Goal: Task Accomplishment & Management: Complete application form

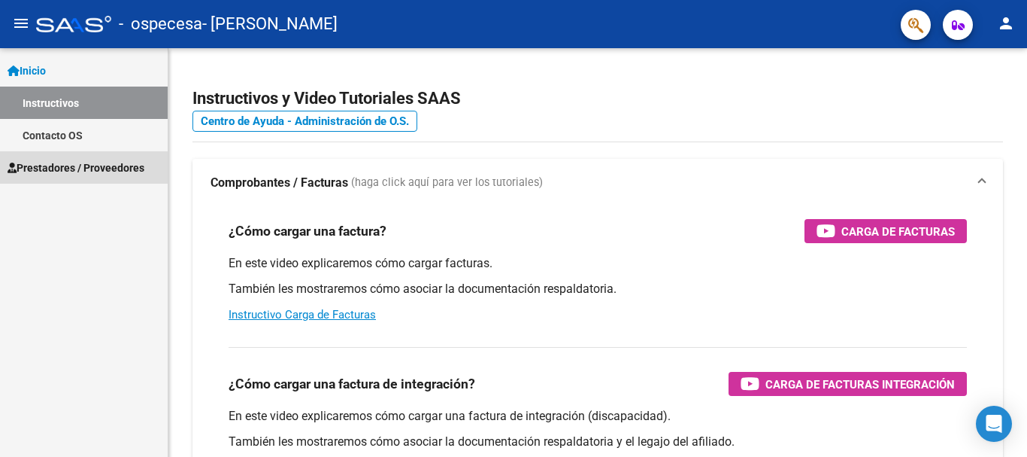
click at [109, 168] on span "Prestadores / Proveedores" at bounding box center [76, 167] width 137 height 17
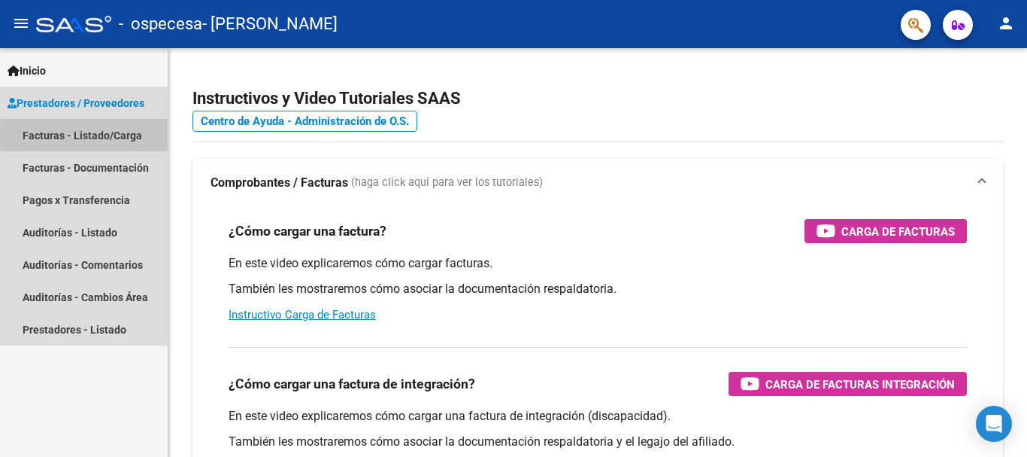
click at [121, 135] on link "Facturas - Listado/Carga" at bounding box center [84, 135] width 168 height 32
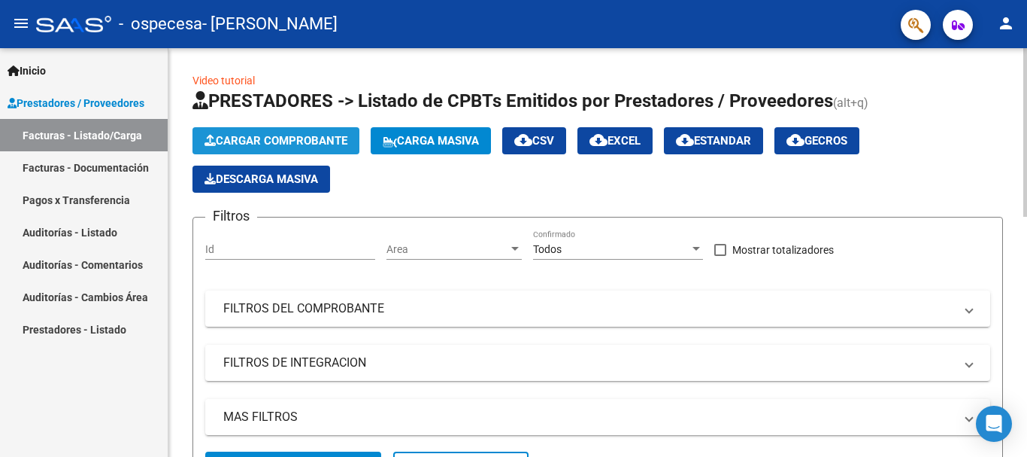
click at [327, 137] on span "Cargar Comprobante" at bounding box center [276, 141] width 143 height 14
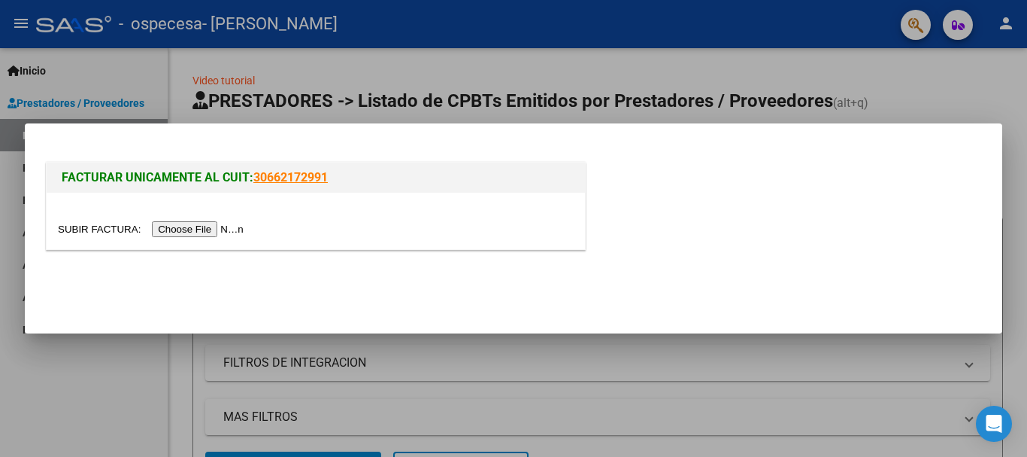
click at [228, 230] on input "file" at bounding box center [153, 229] width 190 height 16
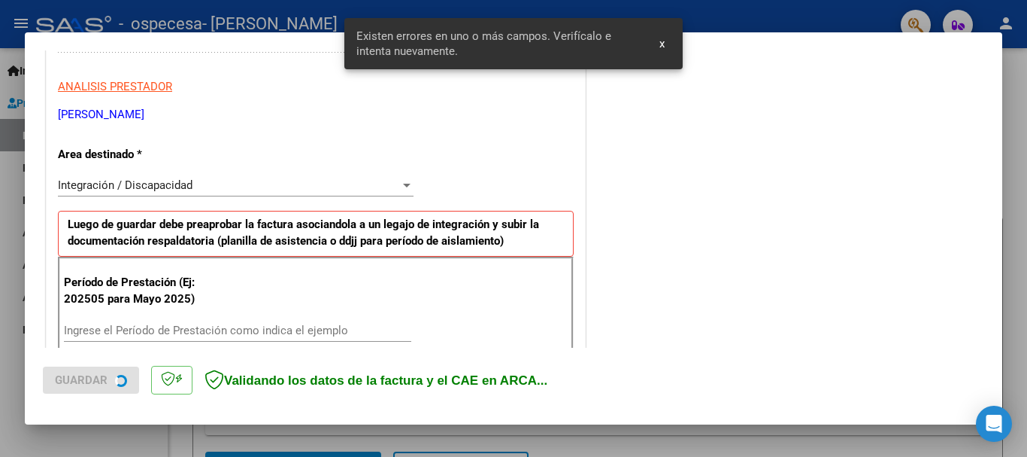
scroll to position [347, 0]
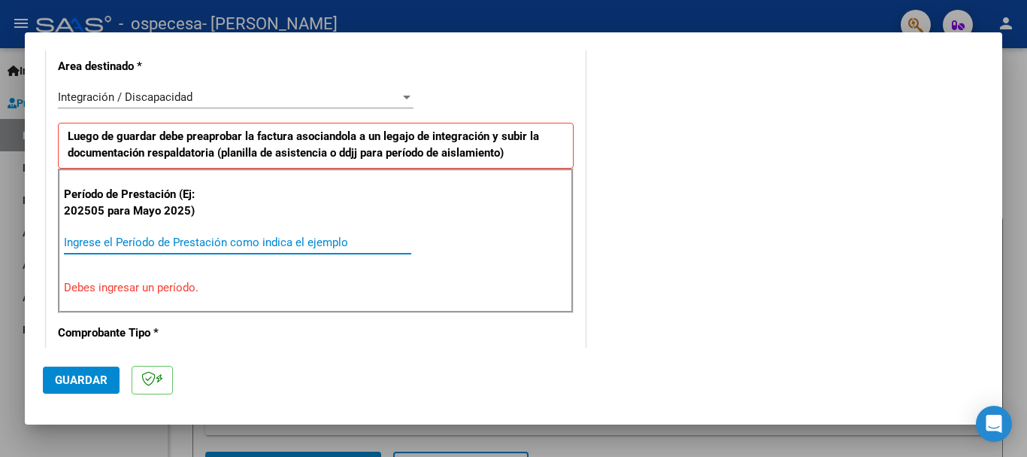
drag, startPoint x: 411, startPoint y: 105, endPoint x: 176, endPoint y: 245, distance: 273.9
click at [176, 245] on input "Ingrese el Período de Prestación como indica el ejemplo" at bounding box center [237, 242] width 347 height 14
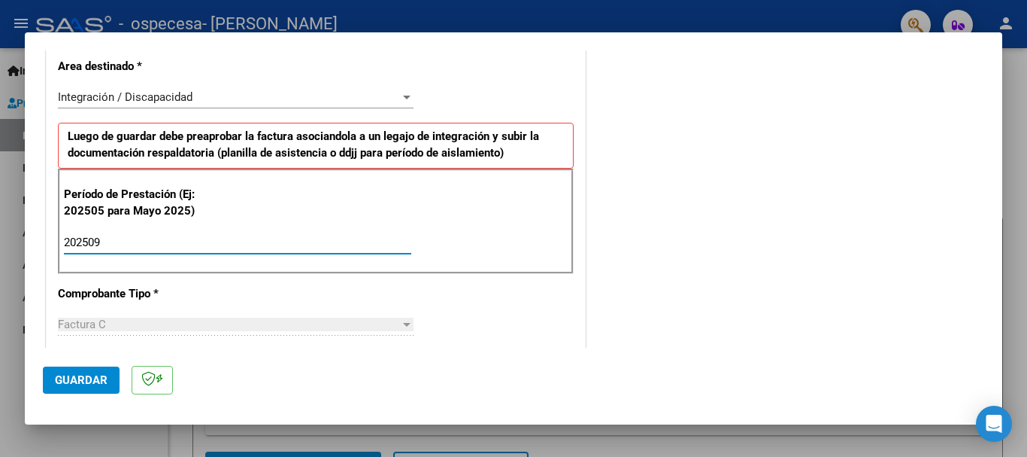
type input "202509"
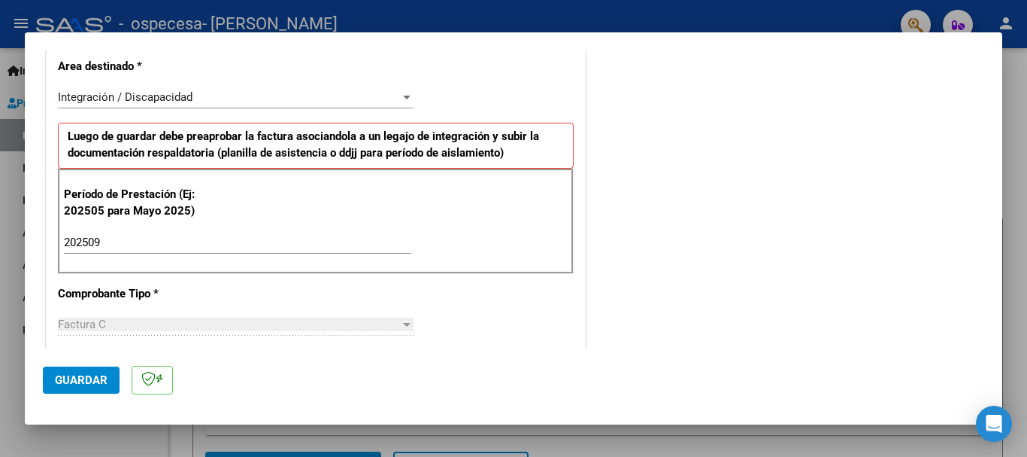
drag, startPoint x: 360, startPoint y: 351, endPoint x: 221, endPoint y: 94, distance: 292.1
click at [221, 94] on div "Integración / Discapacidad" at bounding box center [229, 97] width 342 height 14
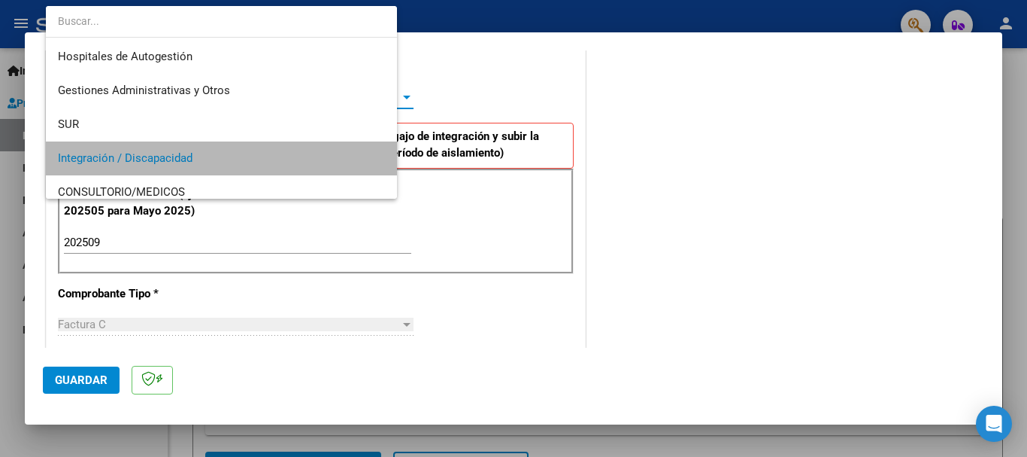
click at [221, 141] on span "Integración / Discapacidad" at bounding box center [221, 158] width 327 height 34
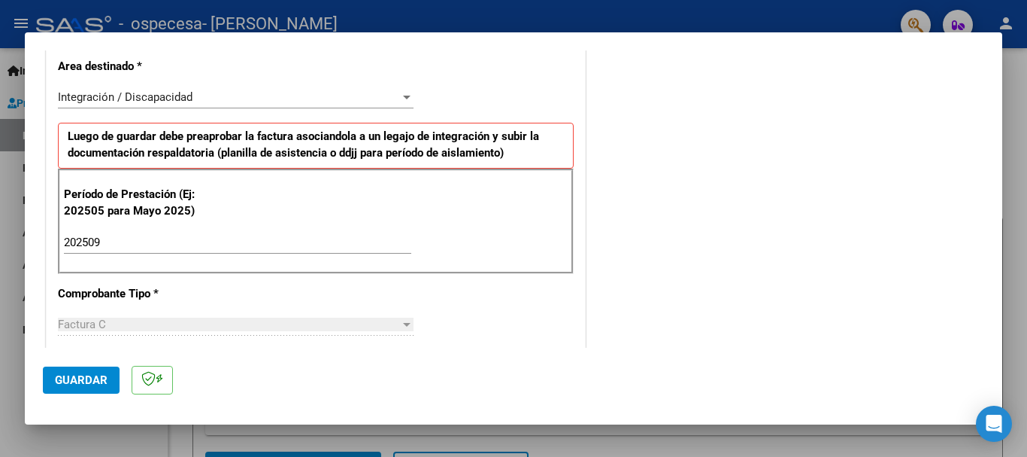
click at [511, 109] on div "CUIT * 27-37353561-9 Ingresar CUIT ANALISIS PRESTADOR [PERSON_NAME] [PERSON_NAM…" at bounding box center [316, 457] width 539 height 1132
click at [641, 156] on div "COMENTARIOS Comentarios del Prestador / Gerenciador:" at bounding box center [787, 372] width 396 height 1307
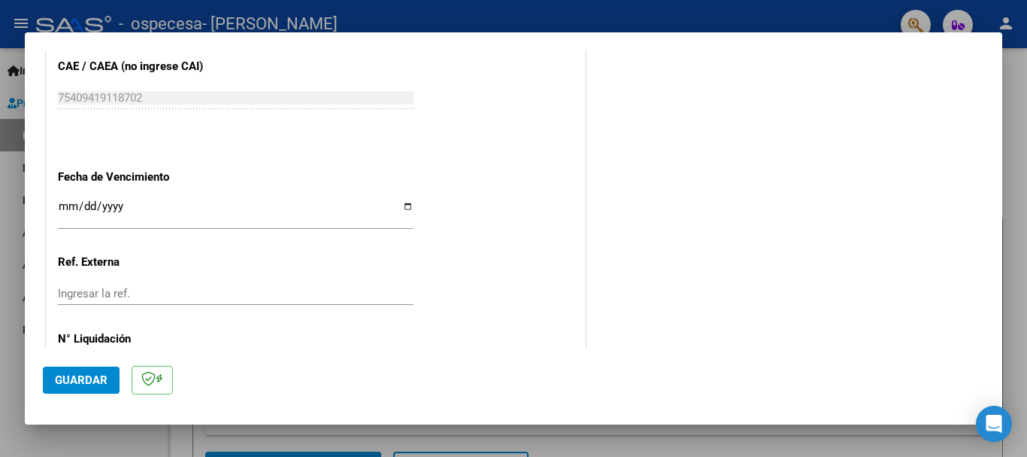
scroll to position [1027, 0]
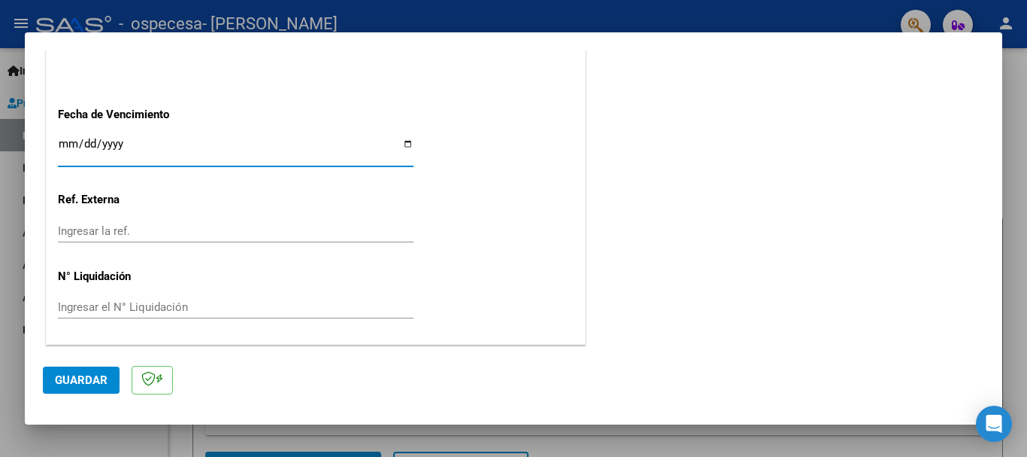
click at [59, 146] on input "Ingresar la fecha" at bounding box center [236, 150] width 356 height 24
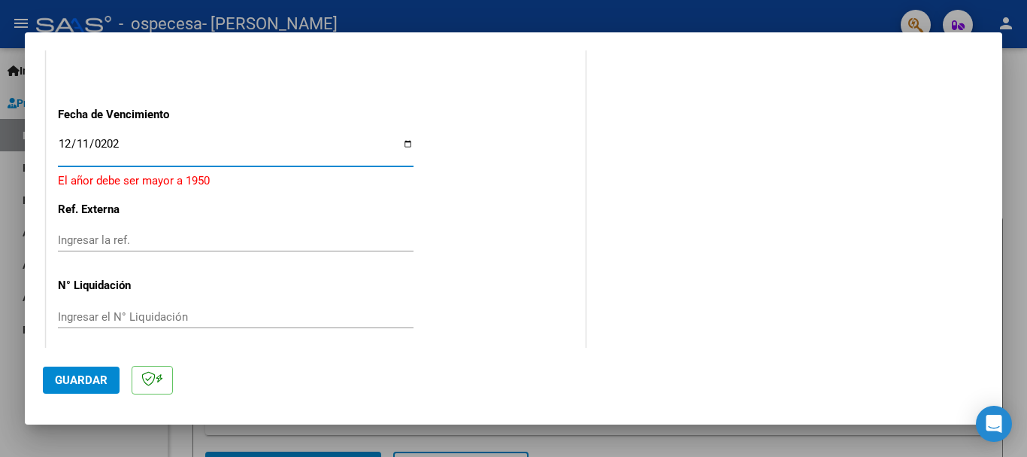
type input "[DATE]"
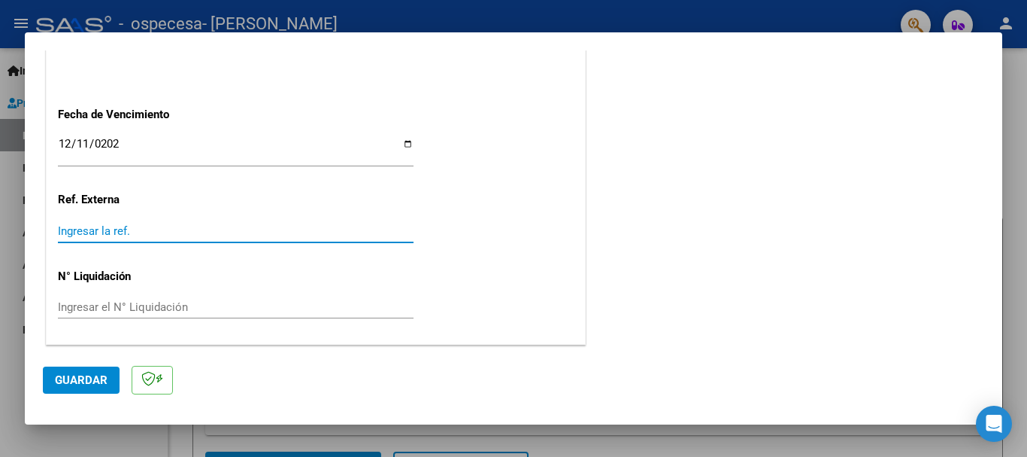
click at [135, 228] on input "Ingresar la ref." at bounding box center [236, 231] width 356 height 14
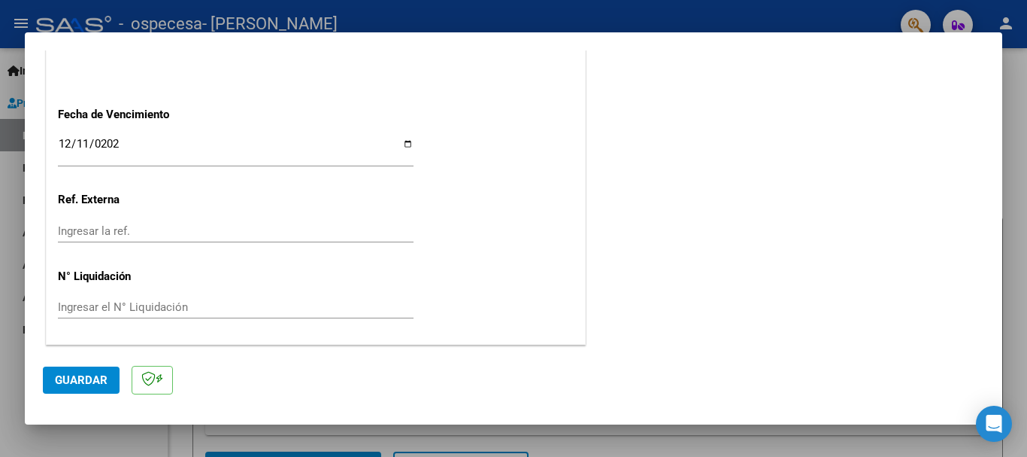
click at [78, 373] on span "Guardar" at bounding box center [81, 380] width 53 height 14
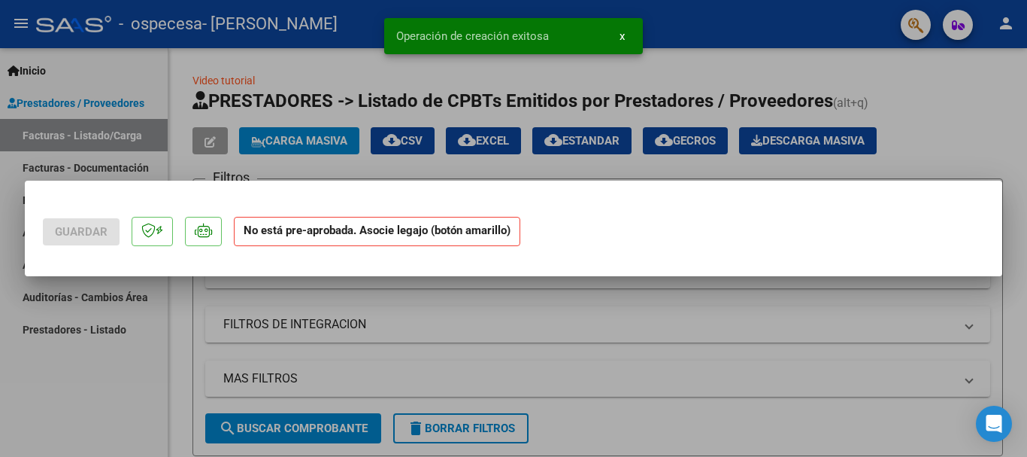
scroll to position [0, 0]
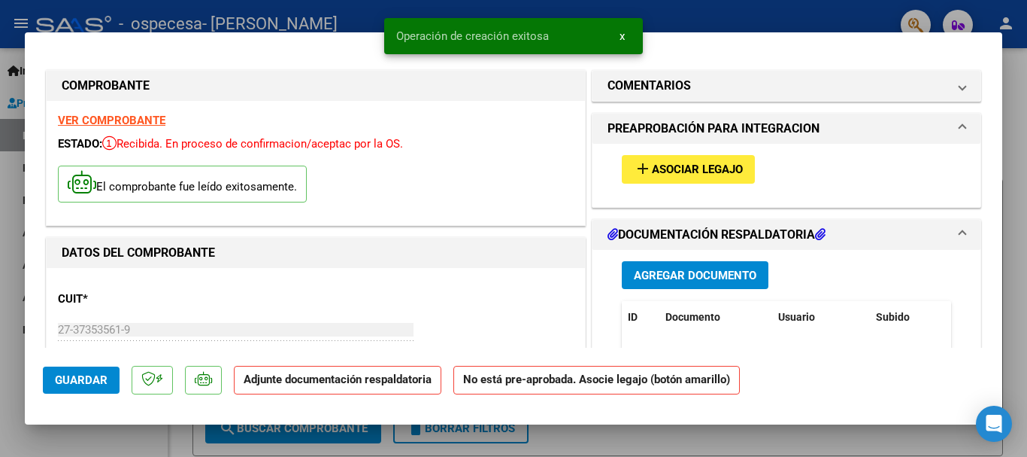
click at [695, 272] on span "Agregar Documento" at bounding box center [695, 276] width 123 height 14
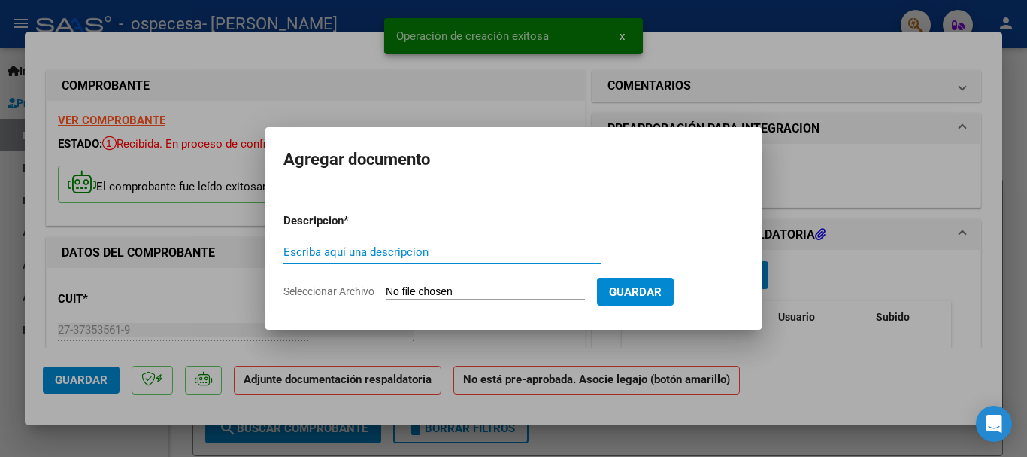
click at [825, 216] on div at bounding box center [513, 228] width 1027 height 457
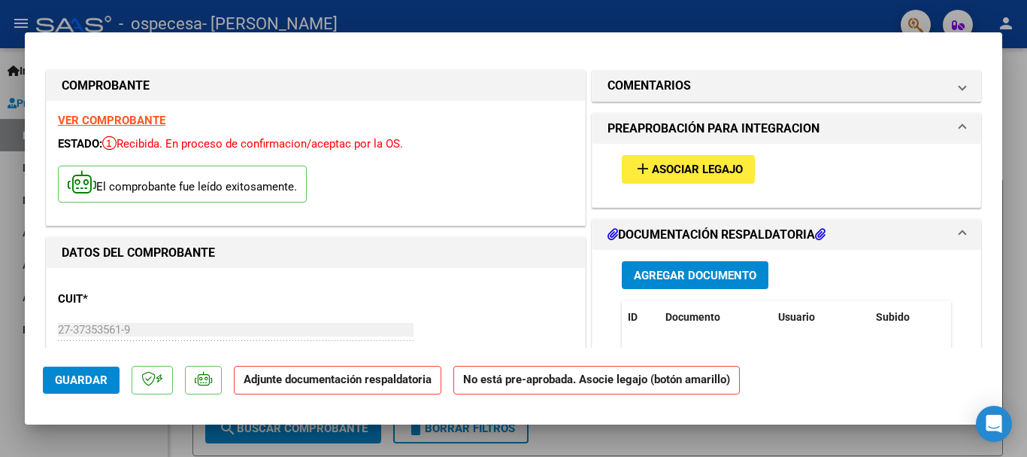
click at [945, 115] on mat-expansion-panel-header "PREAPROBACIÓN PARA INTEGRACION" at bounding box center [787, 129] width 388 height 30
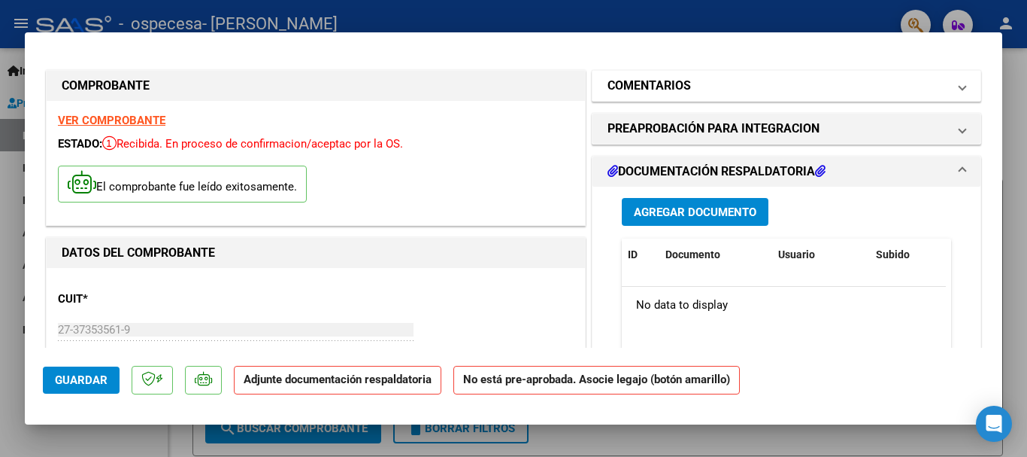
click at [960, 86] on span at bounding box center [963, 86] width 6 height 18
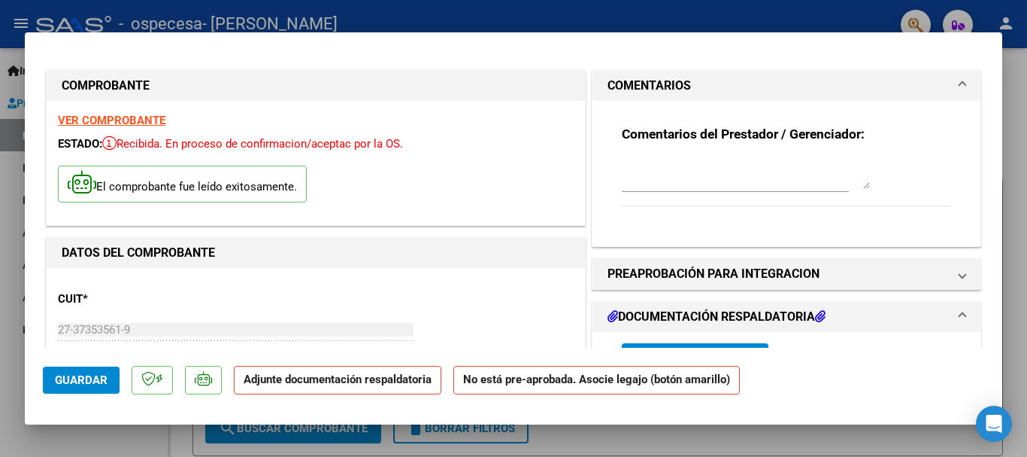
click at [957, 79] on mat-expansion-panel-header "COMENTARIOS" at bounding box center [787, 86] width 388 height 30
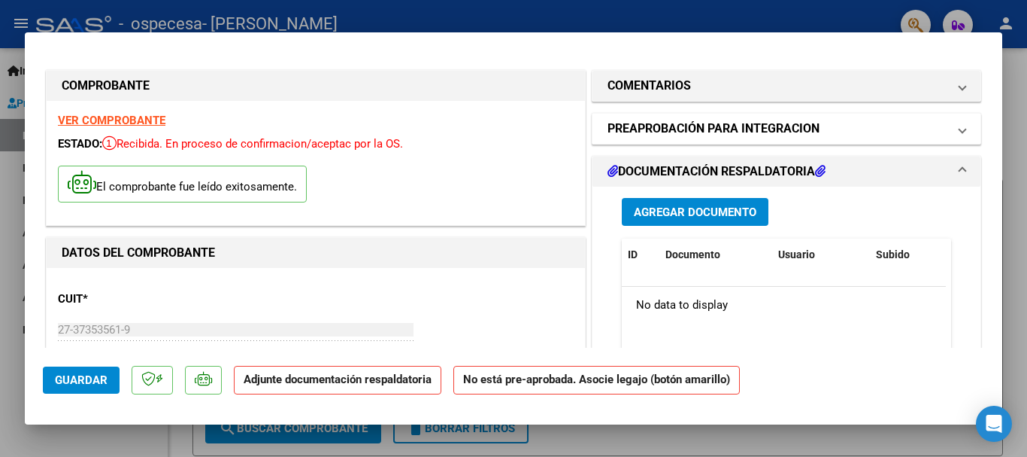
click at [940, 138] on span "PREAPROBACIÓN PARA INTEGRACION" at bounding box center [784, 129] width 352 height 18
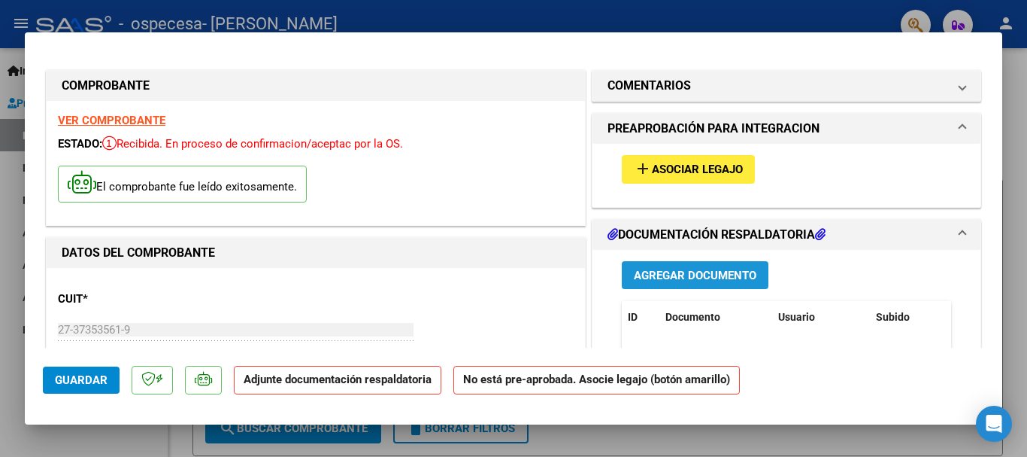
click at [704, 270] on span "Agregar Documento" at bounding box center [695, 276] width 123 height 14
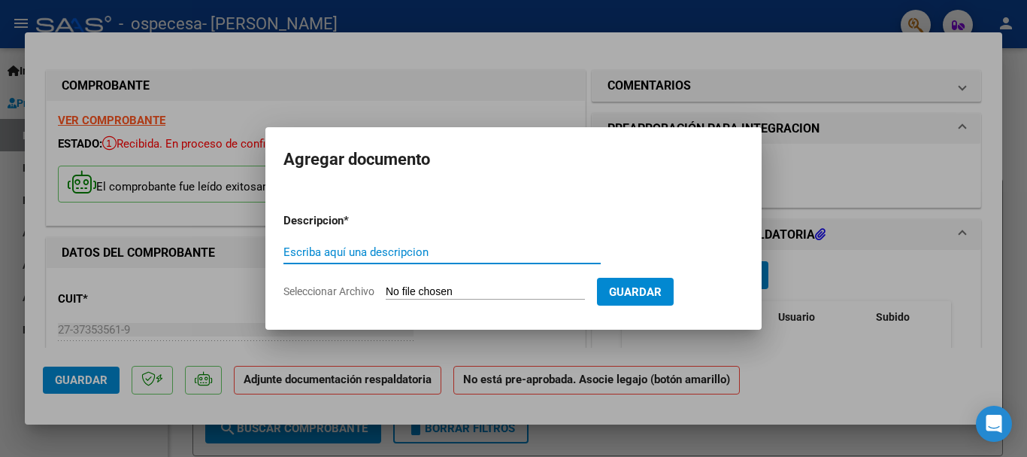
click at [420, 248] on input "Escriba aquí una descripcion" at bounding box center [442, 252] width 317 height 14
type input "planilla"
click at [430, 289] on input "Seleccionar Archivo" at bounding box center [485, 292] width 199 height 14
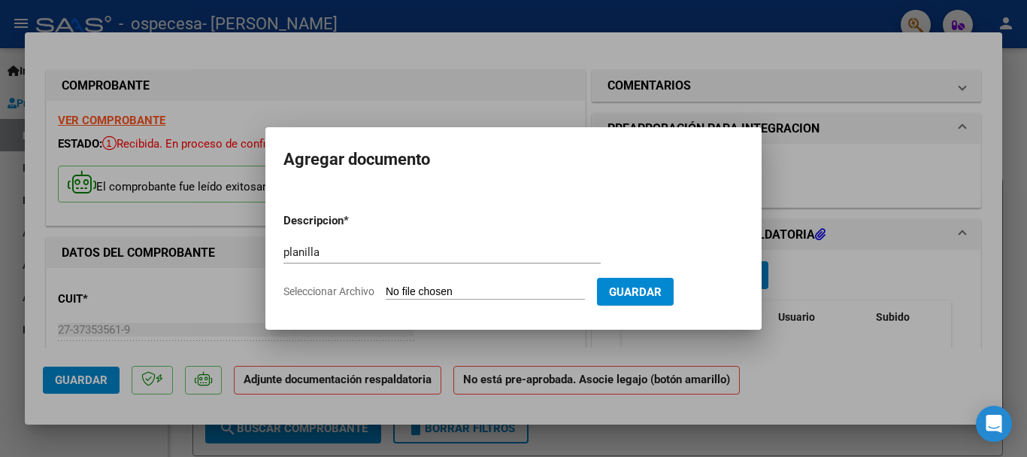
type input "C:\fakepath\septiembre [PERSON_NAME] 25.pdf"
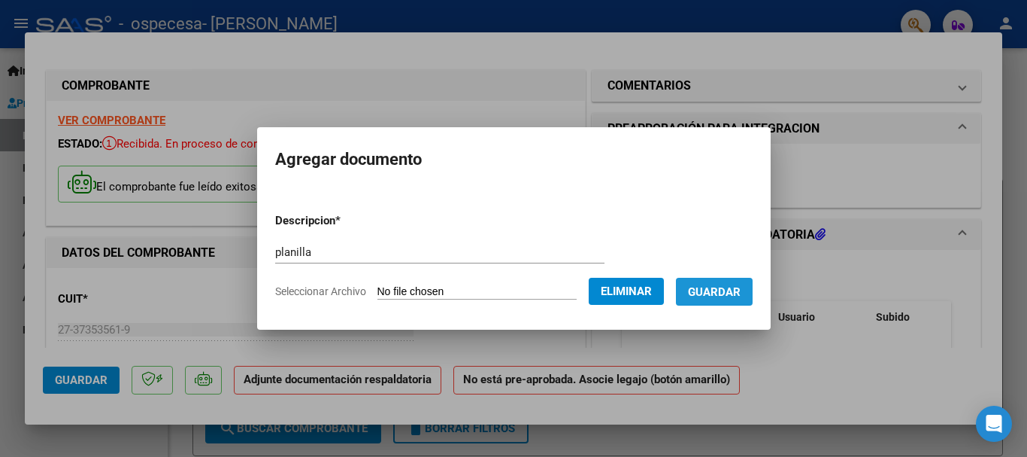
click at [727, 292] on span "Guardar" at bounding box center [714, 292] width 53 height 14
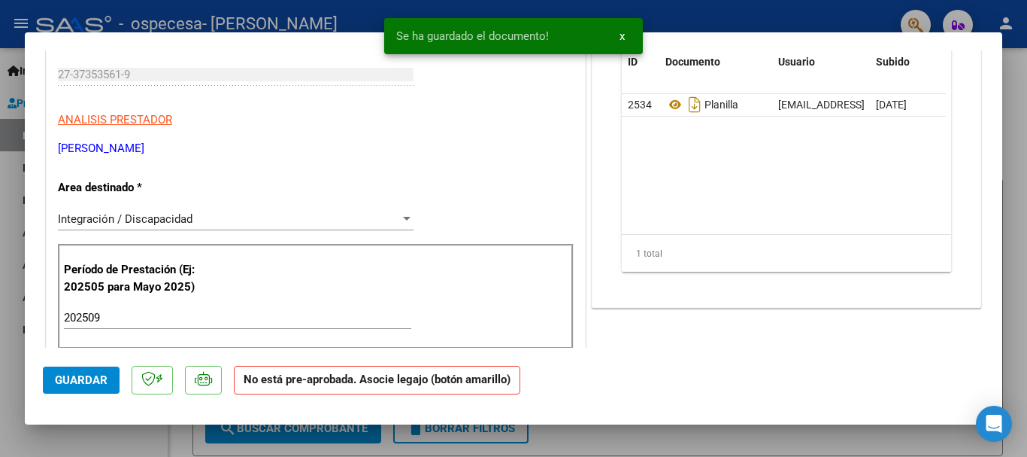
scroll to position [259, 0]
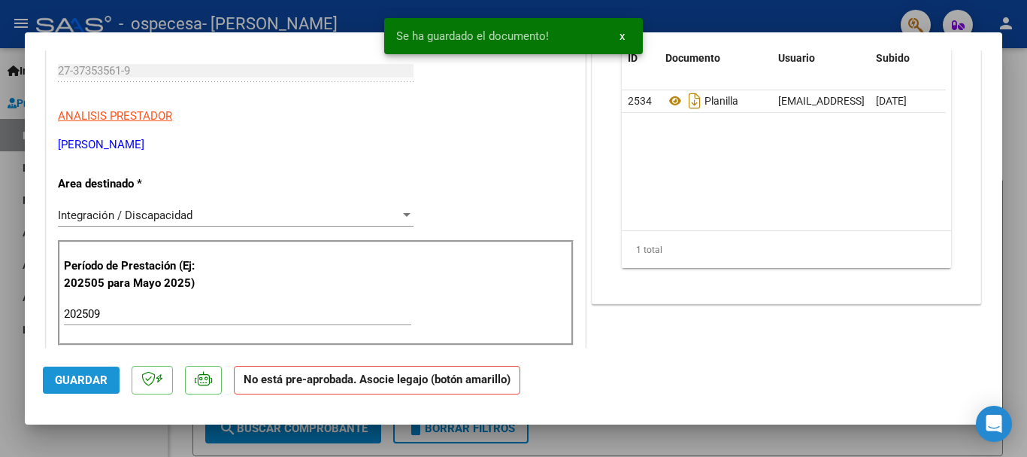
click at [82, 378] on span "Guardar" at bounding box center [81, 380] width 53 height 14
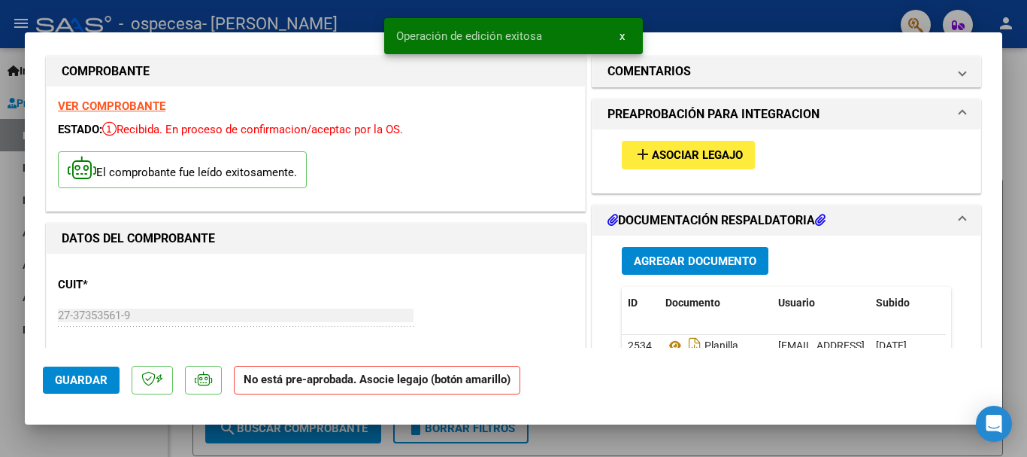
scroll to position [0, 0]
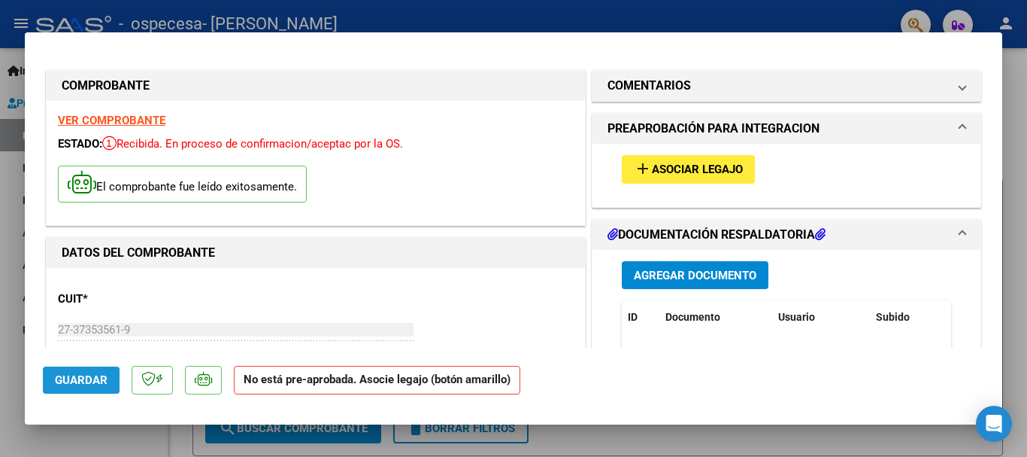
click at [96, 380] on span "Guardar" at bounding box center [81, 380] width 53 height 14
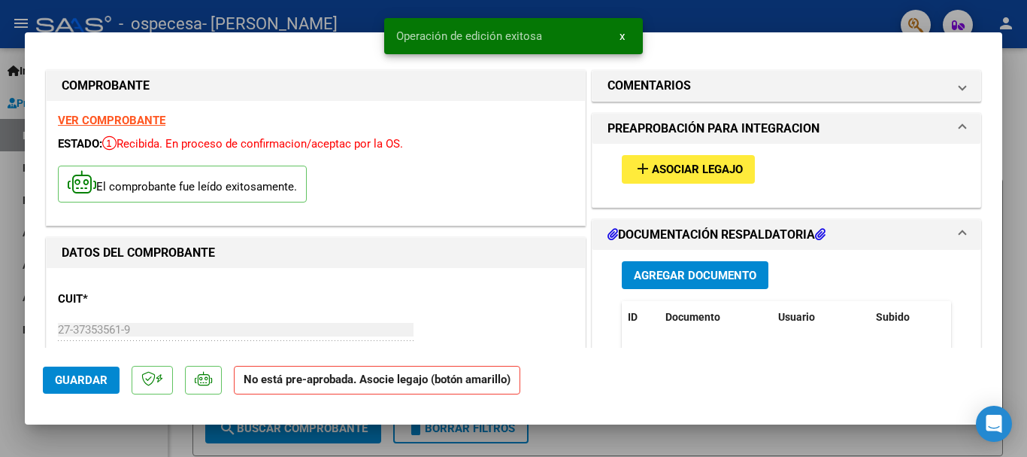
click at [1027, 186] on div at bounding box center [513, 228] width 1027 height 457
type input "$ 0,00"
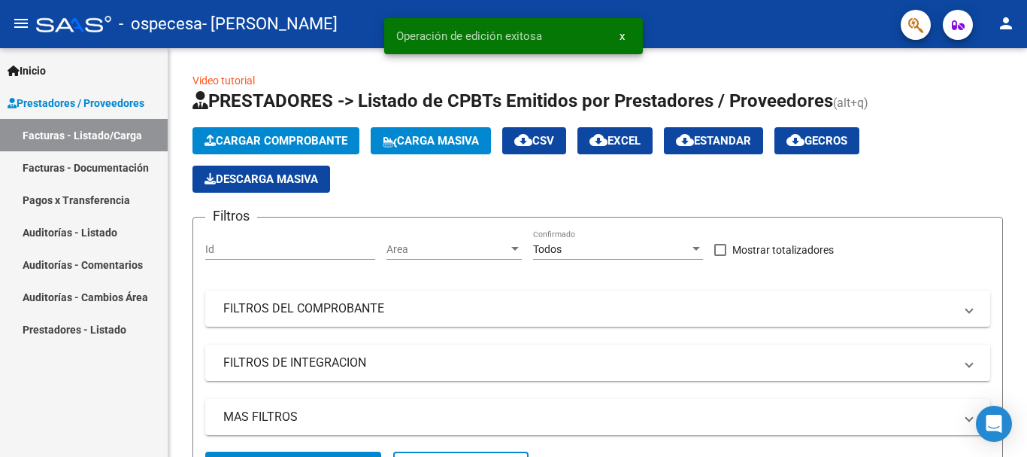
click at [83, 166] on link "Facturas - Documentación" at bounding box center [84, 167] width 168 height 32
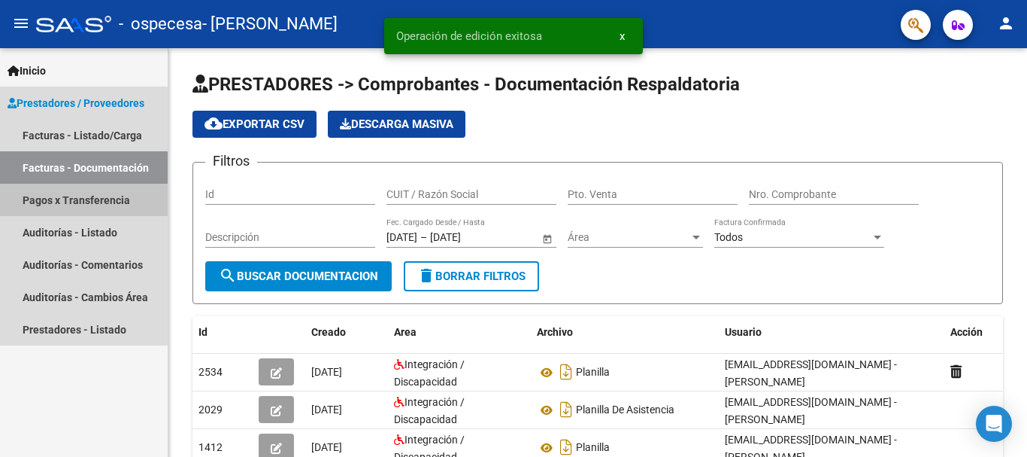
click at [77, 196] on link "Pagos x Transferencia" at bounding box center [84, 200] width 168 height 32
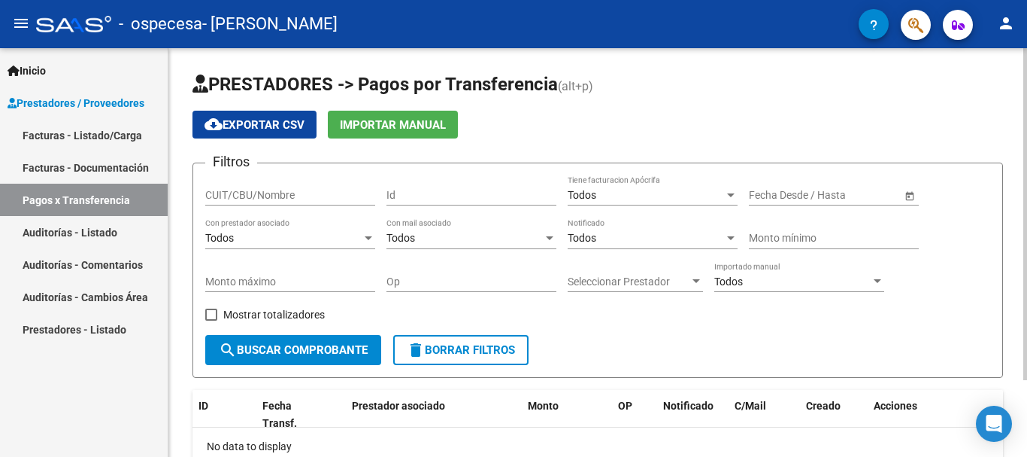
click at [727, 375] on form "Filtros CUIT/CBU/Nombre Id Todos Tiene facturacion Apócrifa Fecha inicio – Fech…" at bounding box center [598, 269] width 811 height 215
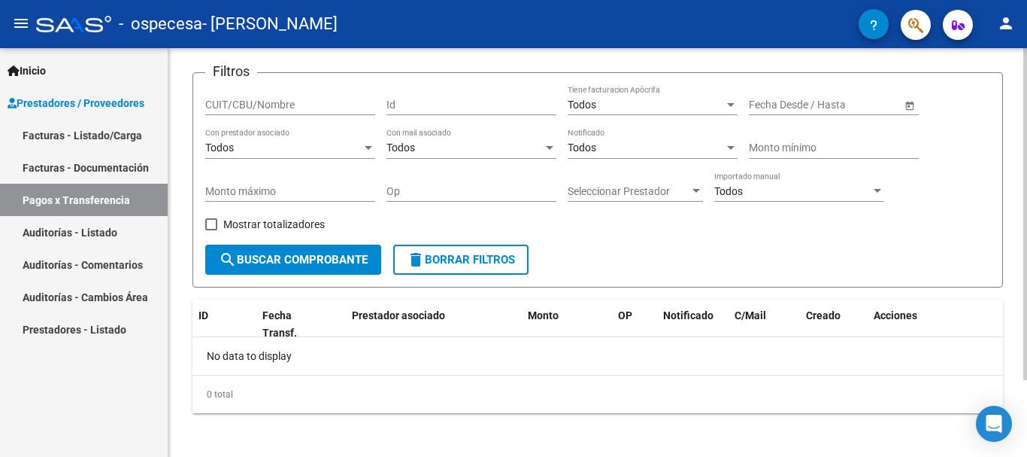
scroll to position [95, 0]
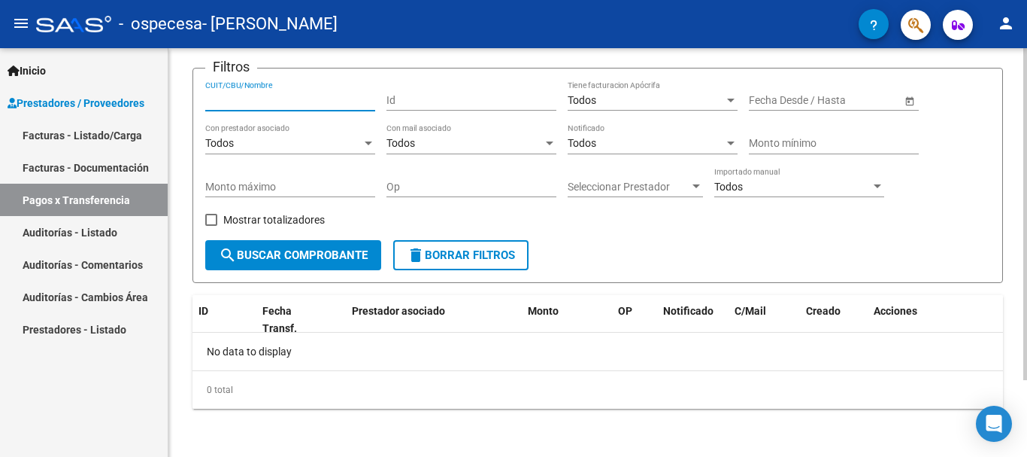
click at [317, 96] on input "CUIT/CBU/Nombre" at bounding box center [290, 100] width 170 height 13
type input "27373535619"
click at [326, 247] on button "search Buscar Comprobante" at bounding box center [293, 255] width 176 height 30
click at [649, 190] on span "Seleccionar Prestador" at bounding box center [629, 187] width 122 height 13
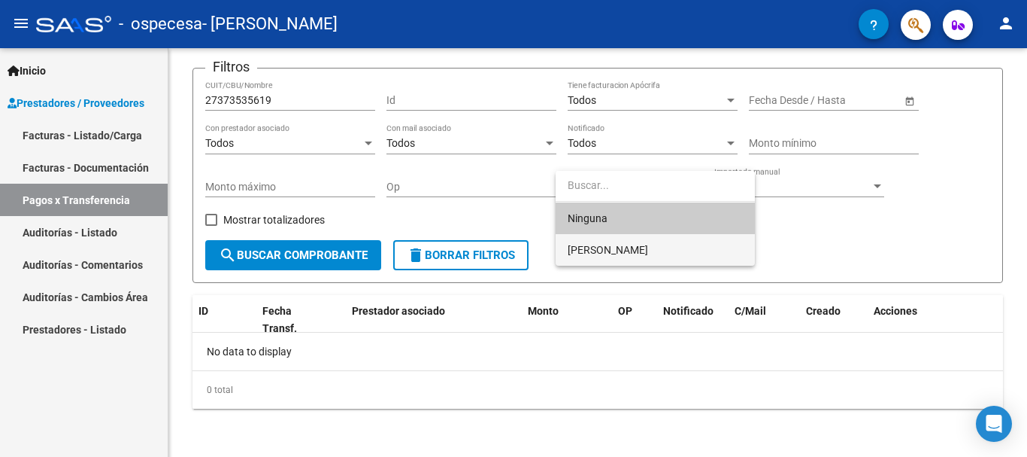
click at [647, 241] on span "[PERSON_NAME]" at bounding box center [655, 250] width 175 height 32
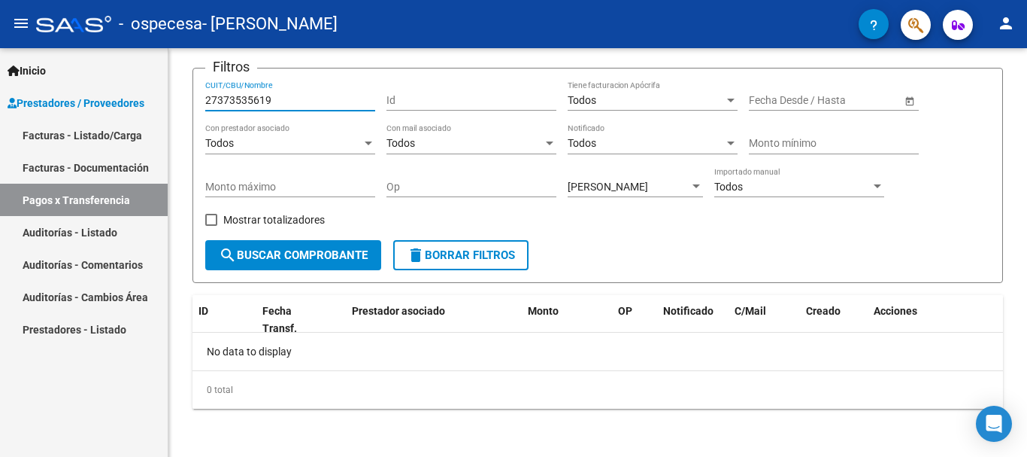
drag, startPoint x: 274, startPoint y: 97, endPoint x: 113, endPoint y: 128, distance: 163.9
click at [113, 128] on mat-sidenav-container "Inicio Instructivos Contacto OS Prestadores / Proveedores Facturas - Listado/Ca…" at bounding box center [513, 252] width 1027 height 408
click at [291, 250] on span "search Buscar Comprobante" at bounding box center [293, 255] width 149 height 14
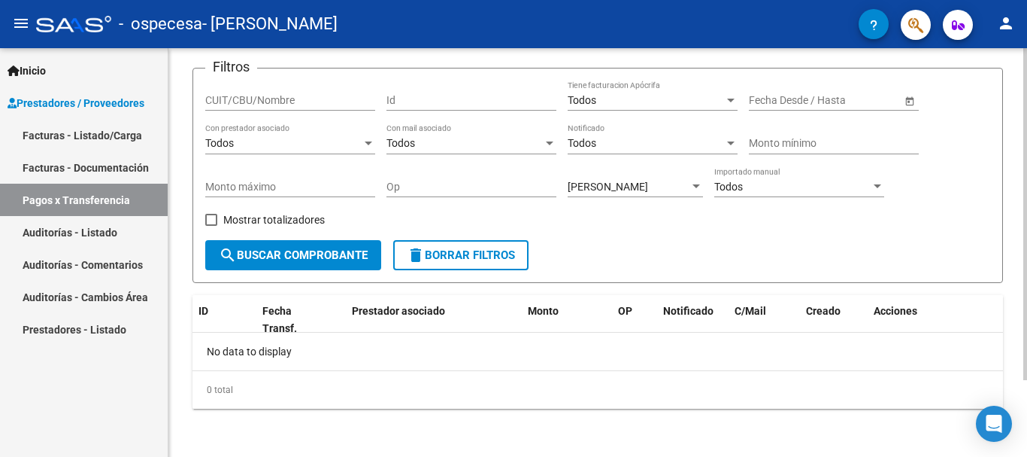
click at [733, 179] on div "Todos Importado manual" at bounding box center [800, 182] width 170 height 30
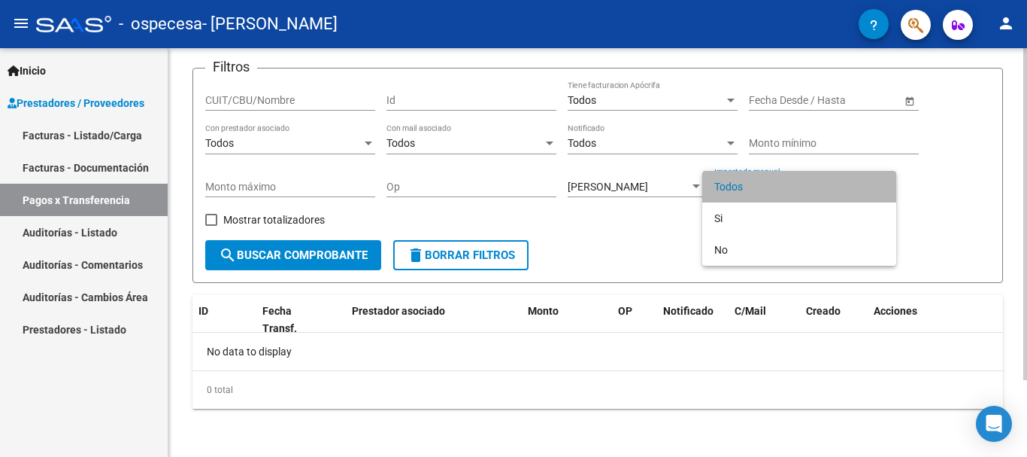
click at [733, 179] on span "Todos" at bounding box center [800, 187] width 170 height 32
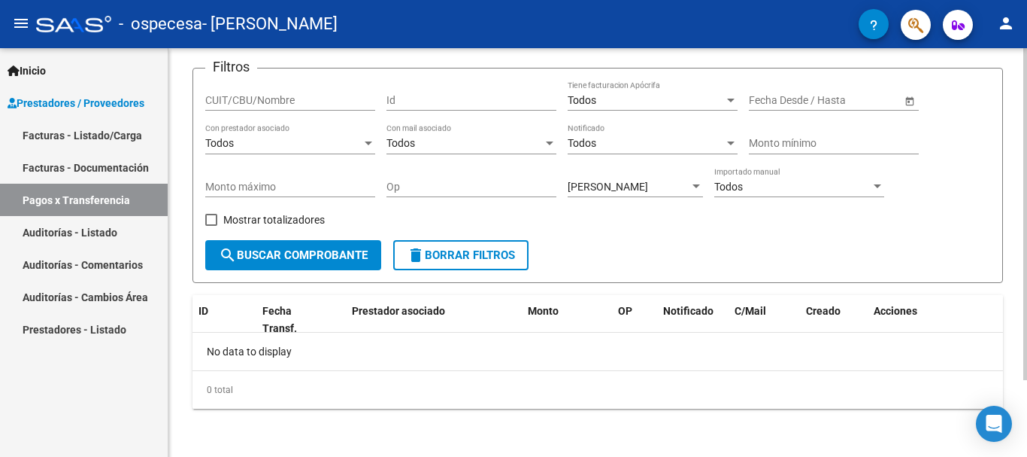
click at [727, 260] on form "Filtros CUIT/CBU/Nombre Id Todos Tiene facturacion Apócrifa Fecha inicio – Fech…" at bounding box center [598, 175] width 811 height 215
click at [107, 177] on link "Facturas - Documentación" at bounding box center [84, 167] width 168 height 32
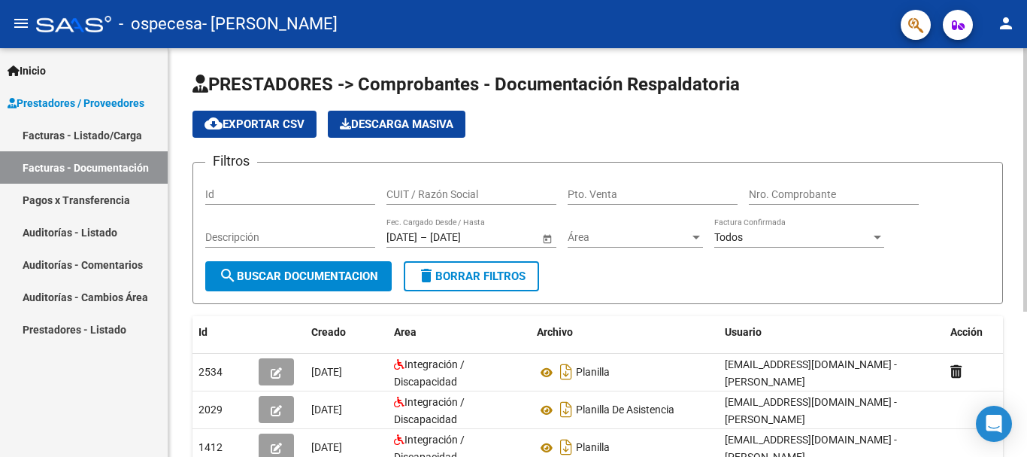
click at [991, 99] on app-list-header "PRESTADORES -> Comprobantes - Documentación Respaldatoria cloud_download Export…" at bounding box center [598, 188] width 811 height 232
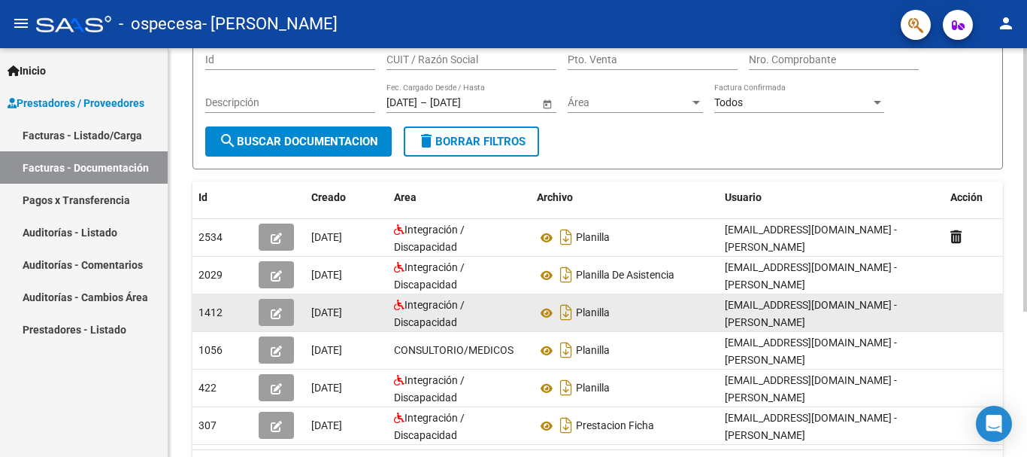
scroll to position [105, 0]
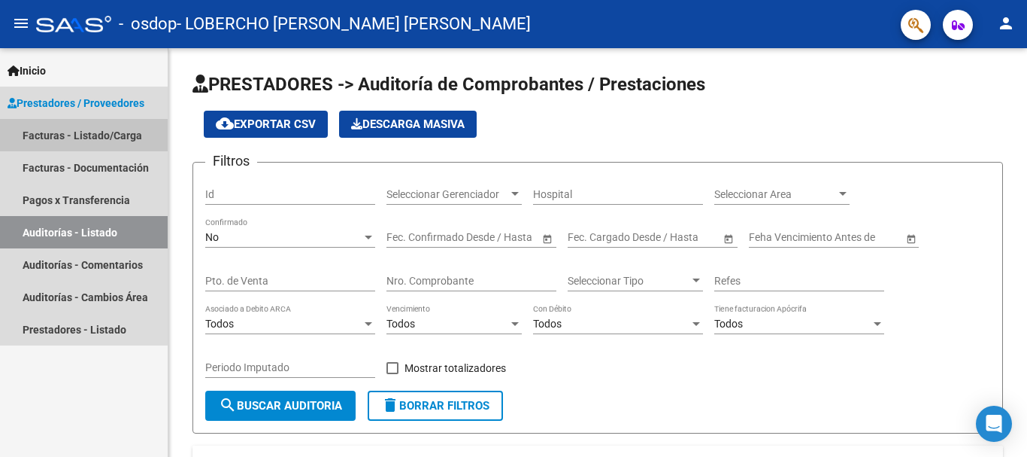
click at [114, 141] on link "Facturas - Listado/Carga" at bounding box center [84, 135] width 168 height 32
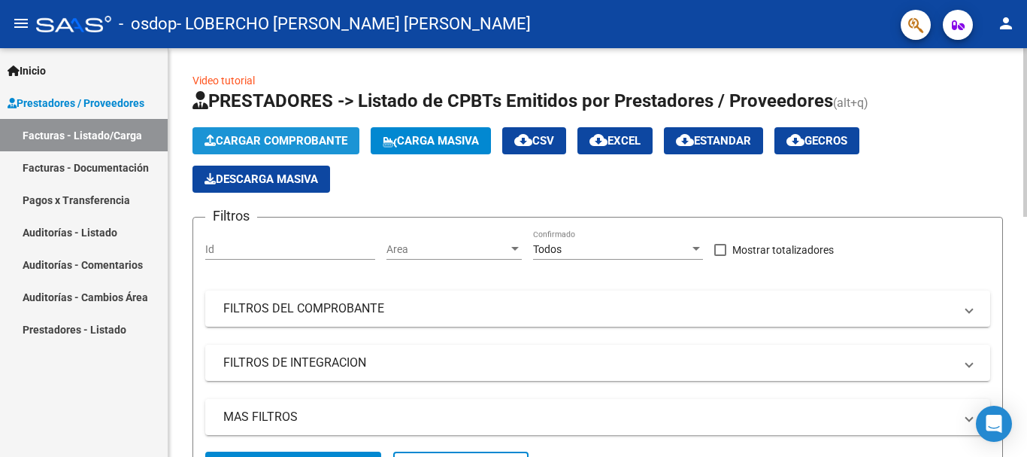
click at [318, 144] on span "Cargar Comprobante" at bounding box center [276, 141] width 143 height 14
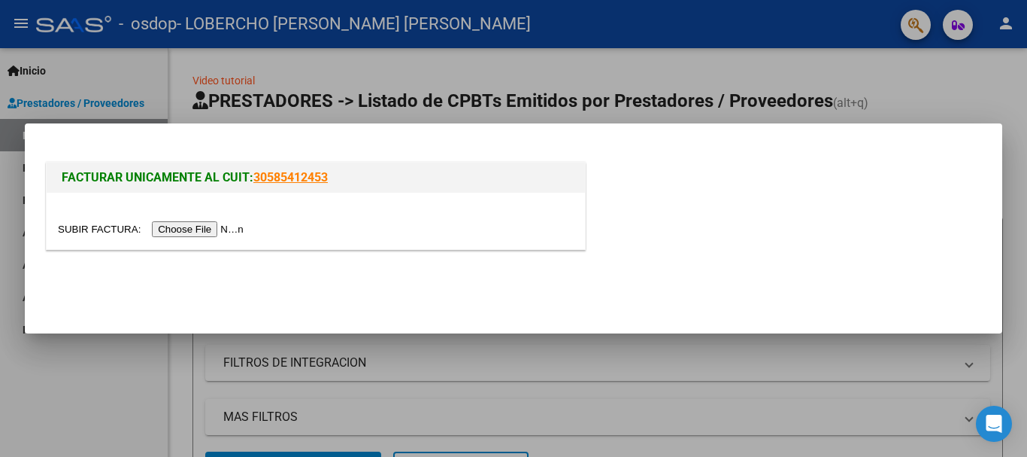
click at [208, 237] on input "file" at bounding box center [153, 229] width 190 height 16
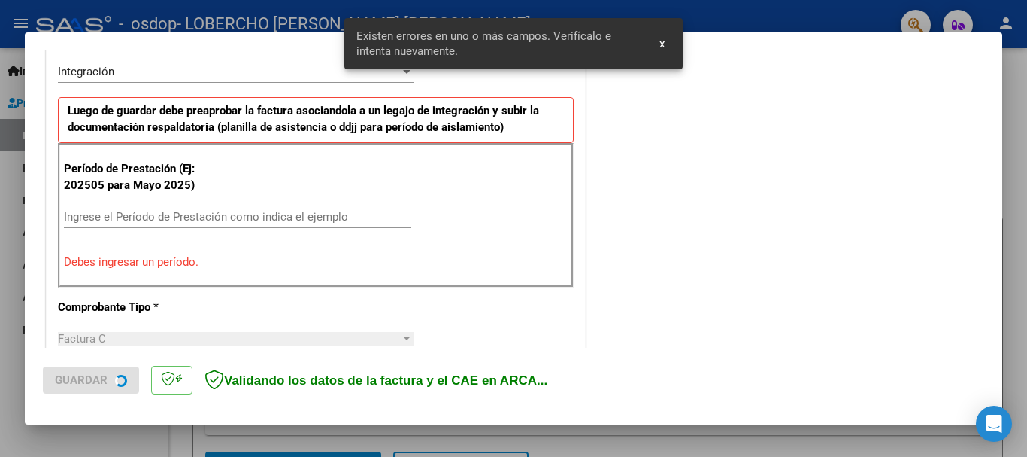
scroll to position [375, 0]
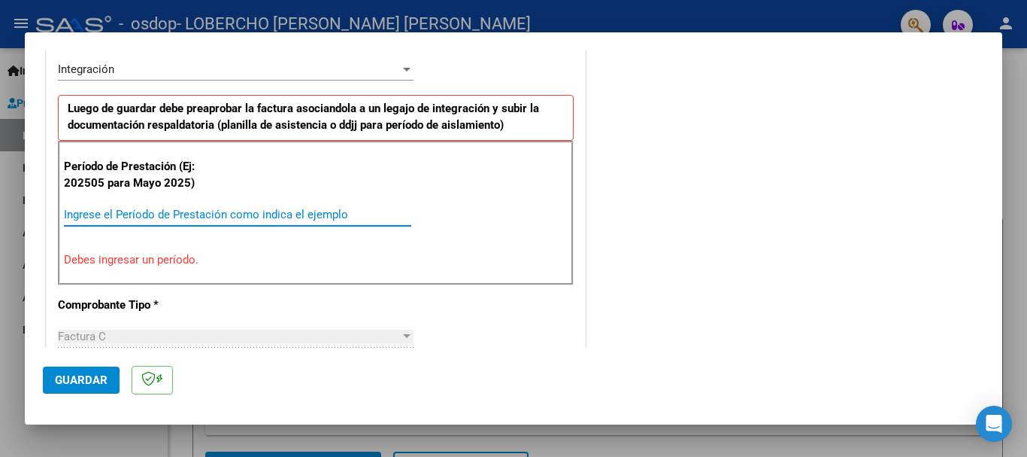
click at [222, 214] on input "Ingrese el Período de Prestación como indica el ejemplo" at bounding box center [237, 215] width 347 height 14
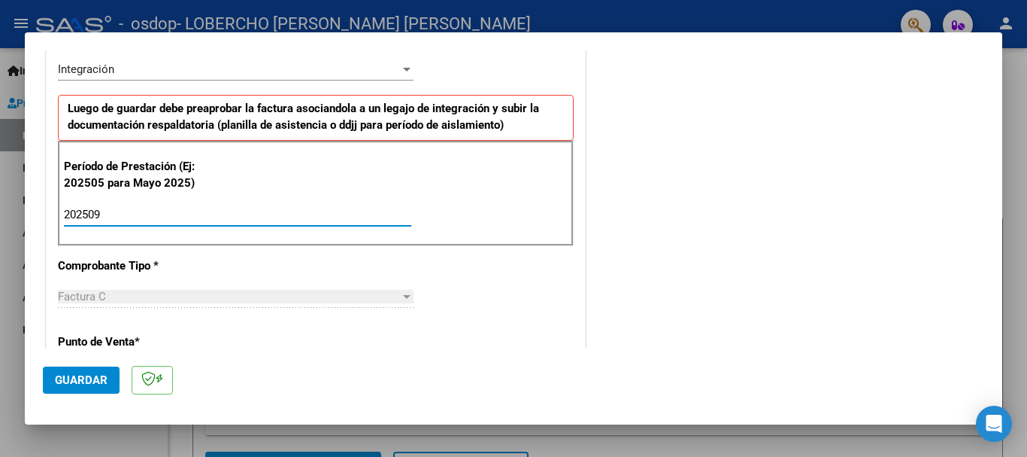
type input "202509"
click at [558, 277] on div "CUIT * 27-37353561-9 Ingresar CUIT ANALISIS PRESTADOR LOBERCHO MARIA CLARA ARCA…" at bounding box center [316, 429] width 539 height 1132
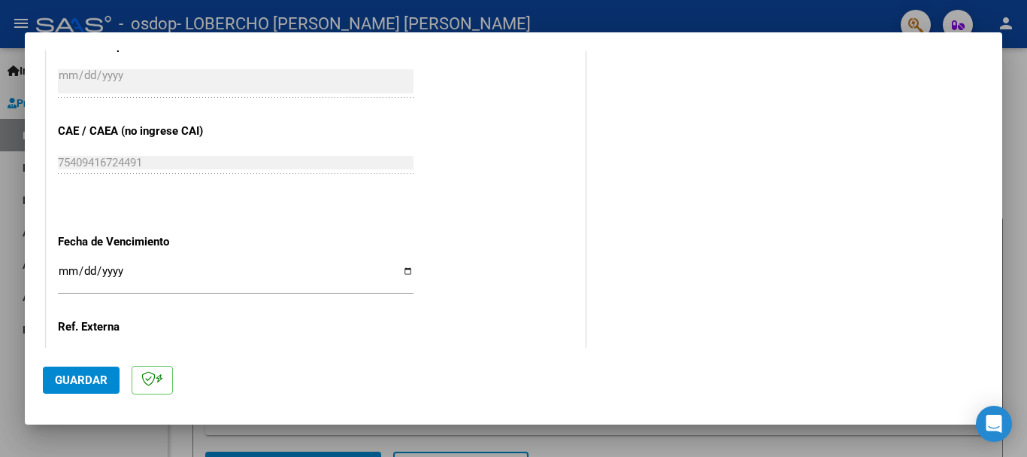
scroll to position [1027, 0]
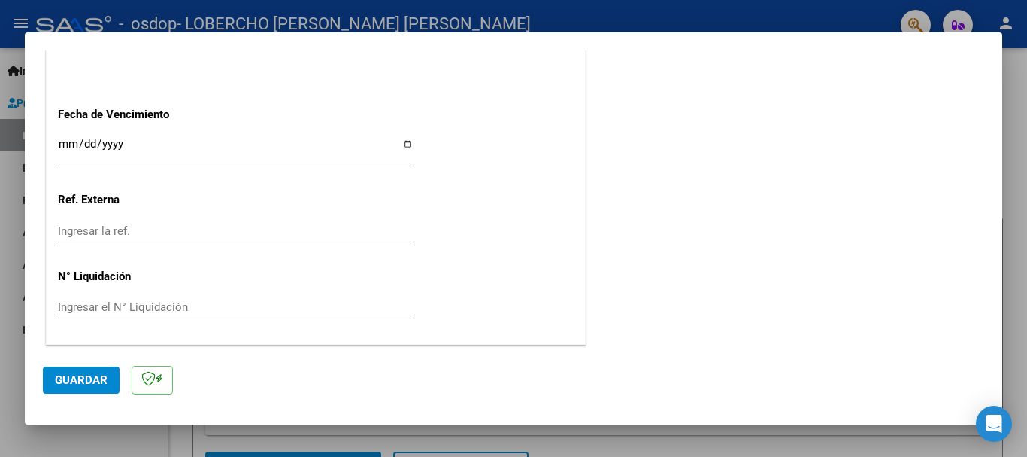
click at [65, 144] on input "Ingresar la fecha" at bounding box center [236, 150] width 356 height 24
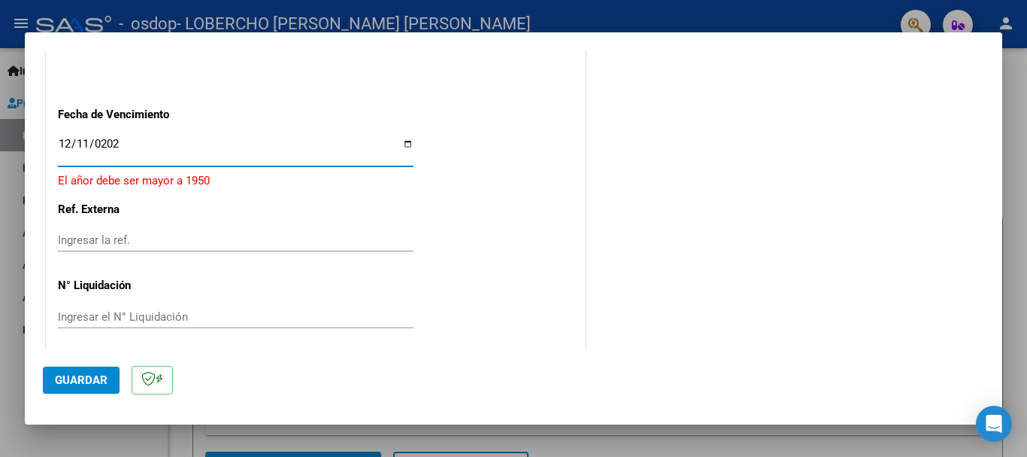
type input "[DATE]"
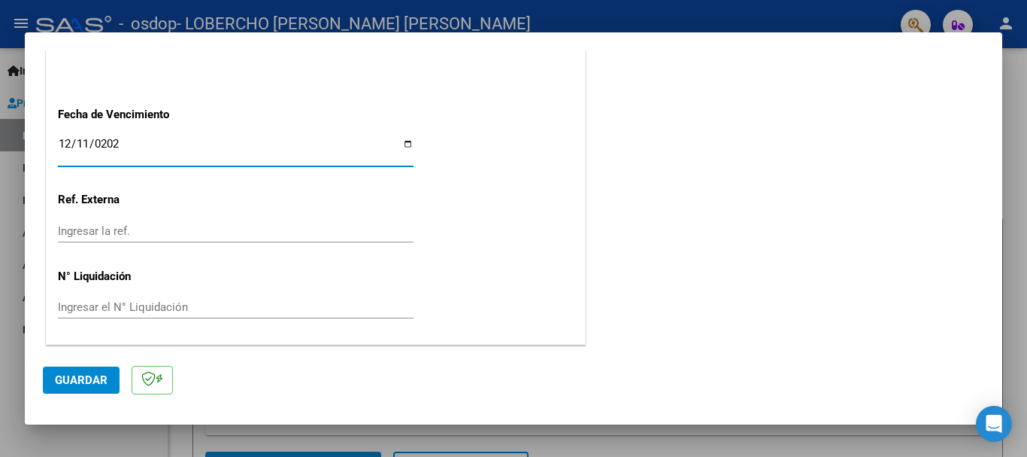
click at [91, 373] on span "Guardar" at bounding box center [81, 380] width 53 height 14
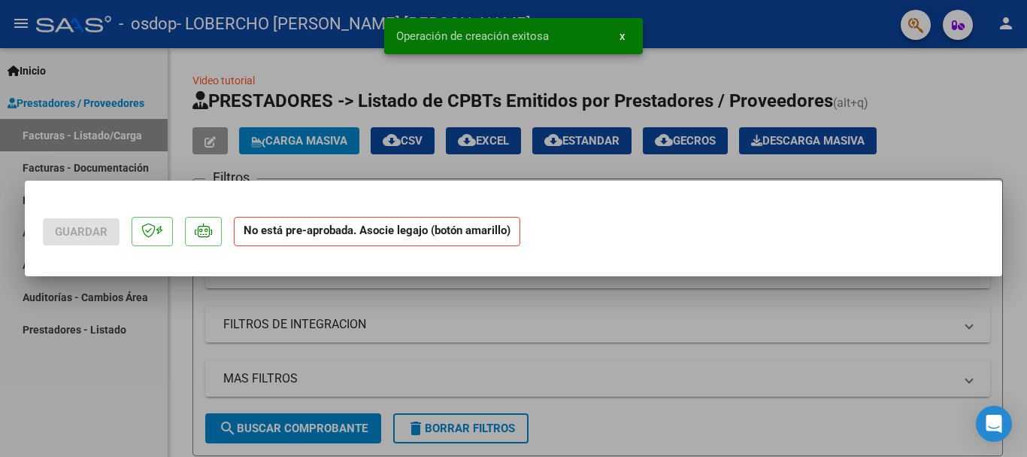
scroll to position [0, 0]
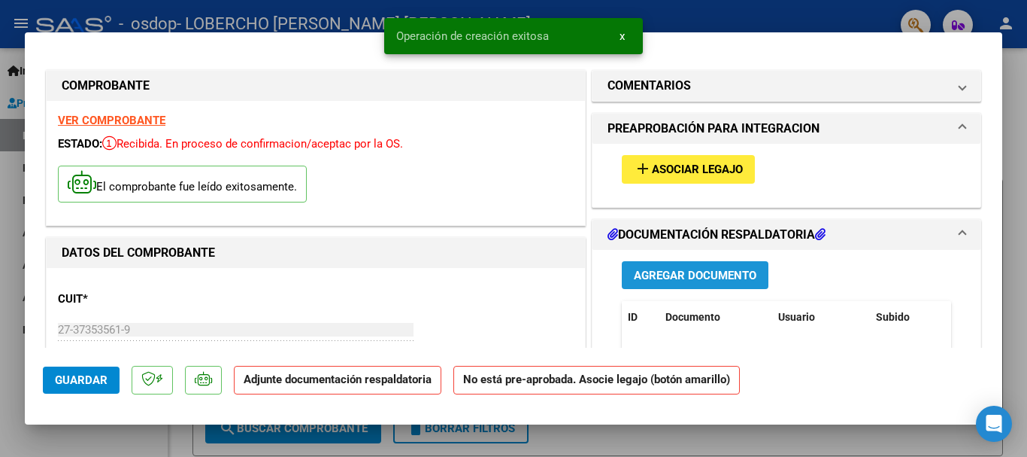
click at [718, 272] on span "Agregar Documento" at bounding box center [695, 276] width 123 height 14
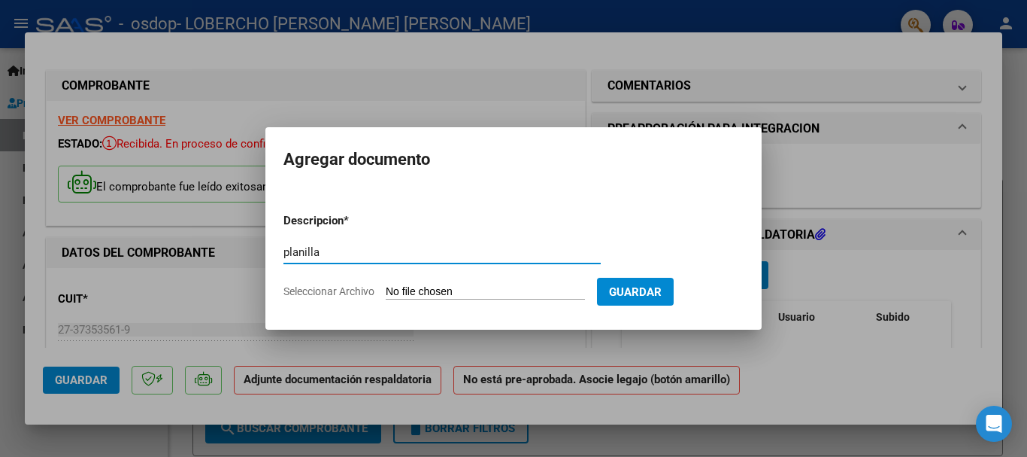
type input "planilla"
click at [478, 292] on input "Seleccionar Archivo" at bounding box center [485, 292] width 199 height 14
type input "C:\fakepath\renzo septiembre 2025.pdf"
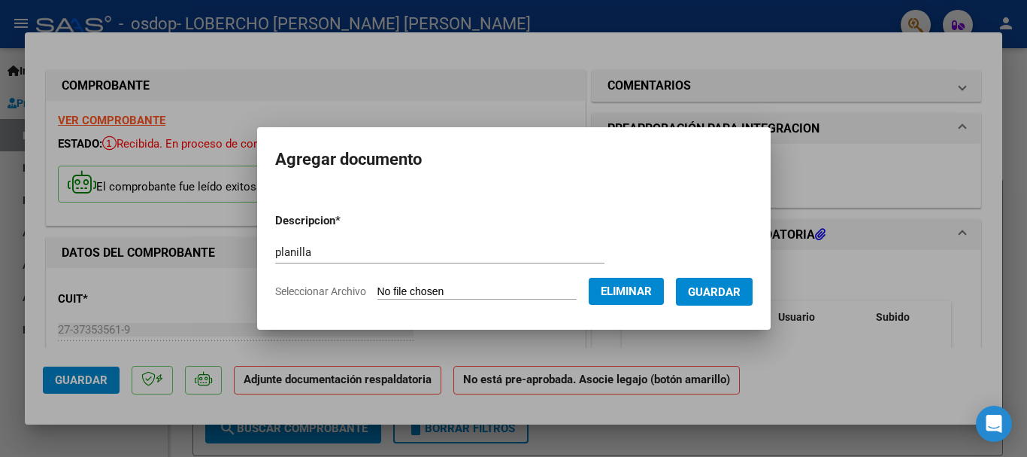
click at [729, 292] on span "Guardar" at bounding box center [714, 292] width 53 height 14
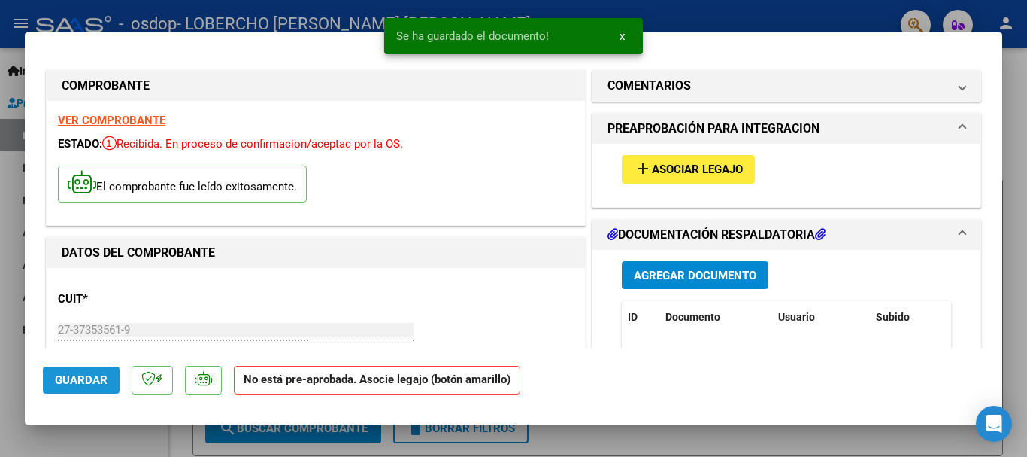
click at [88, 381] on span "Guardar" at bounding box center [81, 380] width 53 height 14
click at [1027, 67] on div at bounding box center [513, 228] width 1027 height 457
type input "$ 0,00"
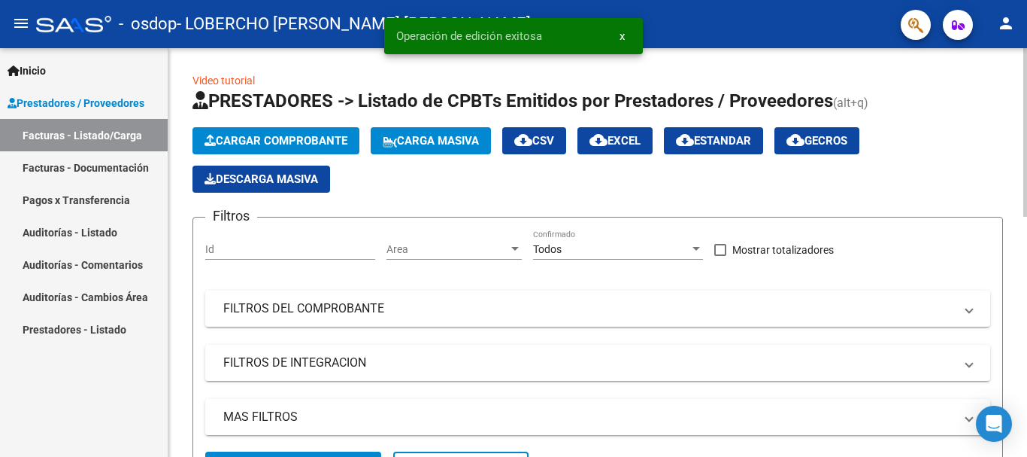
click at [244, 144] on span "Cargar Comprobante" at bounding box center [276, 141] width 143 height 14
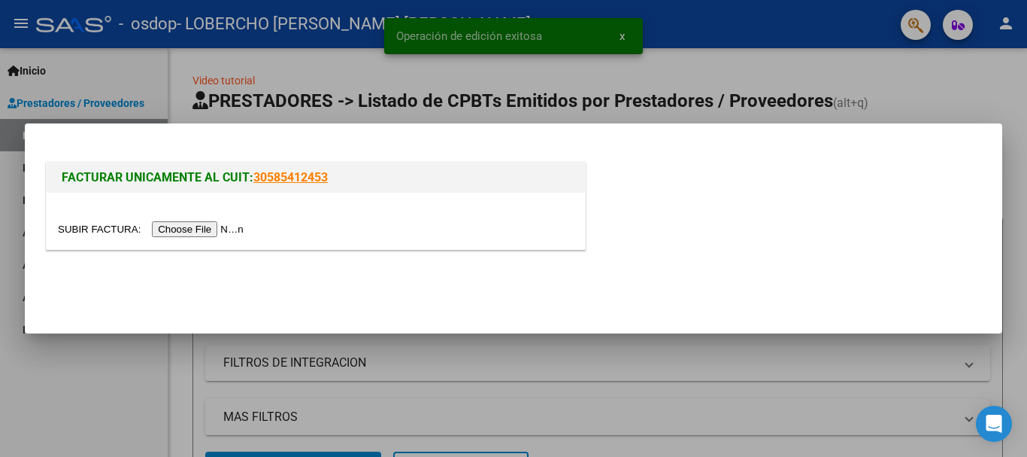
click at [184, 230] on input "file" at bounding box center [153, 229] width 190 height 16
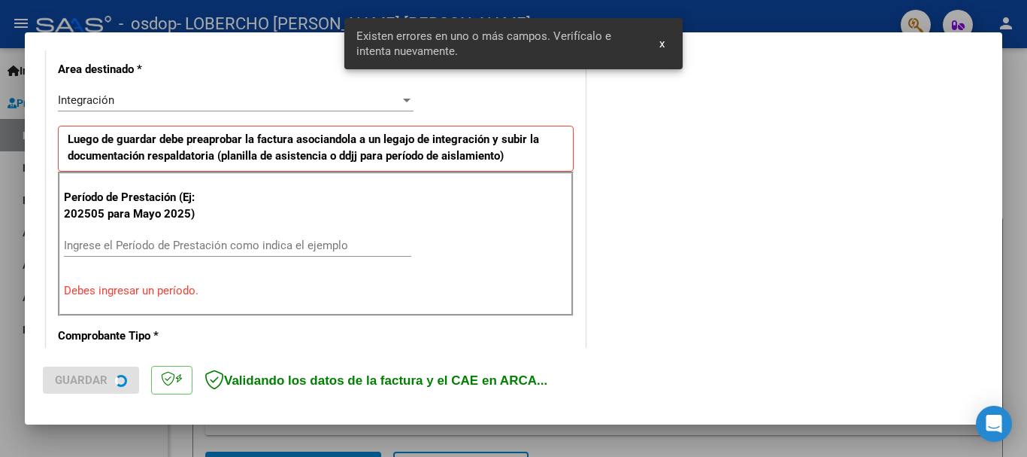
scroll to position [347, 0]
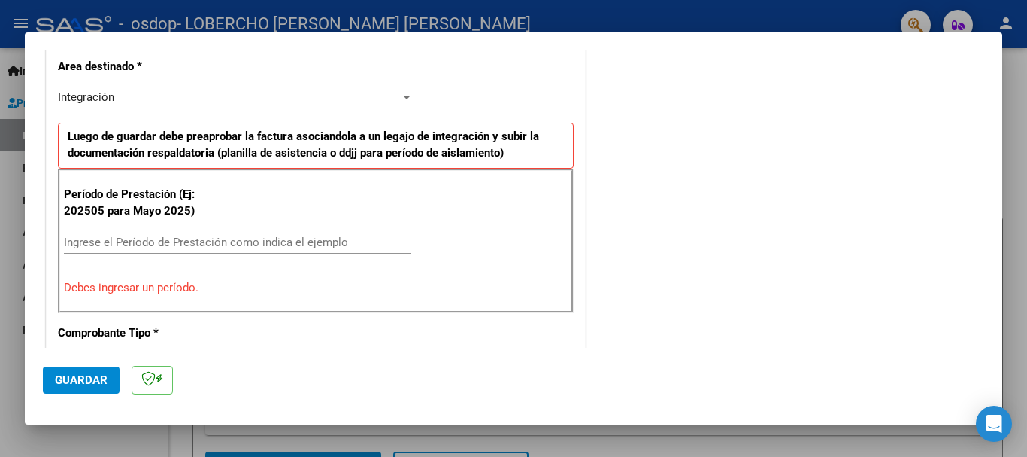
click at [185, 241] on input "Ingrese el Período de Prestación como indica el ejemplo" at bounding box center [237, 242] width 347 height 14
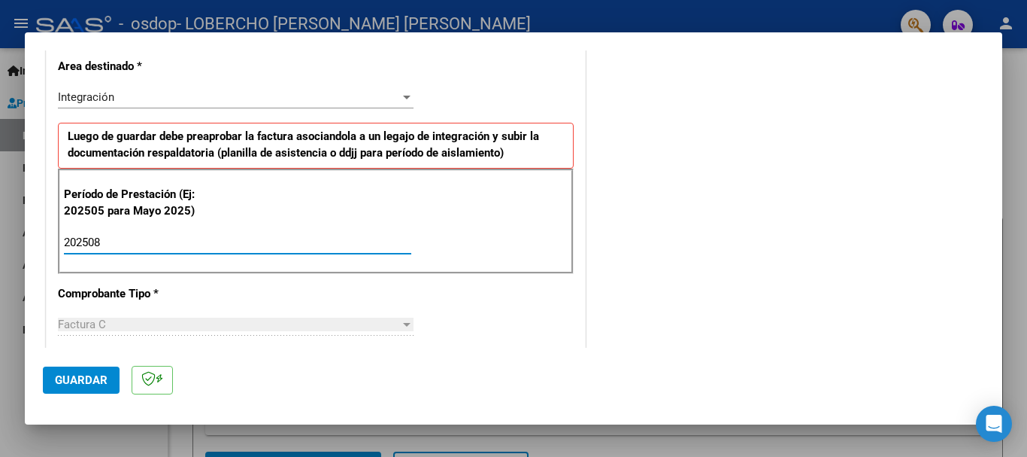
type input "202509"
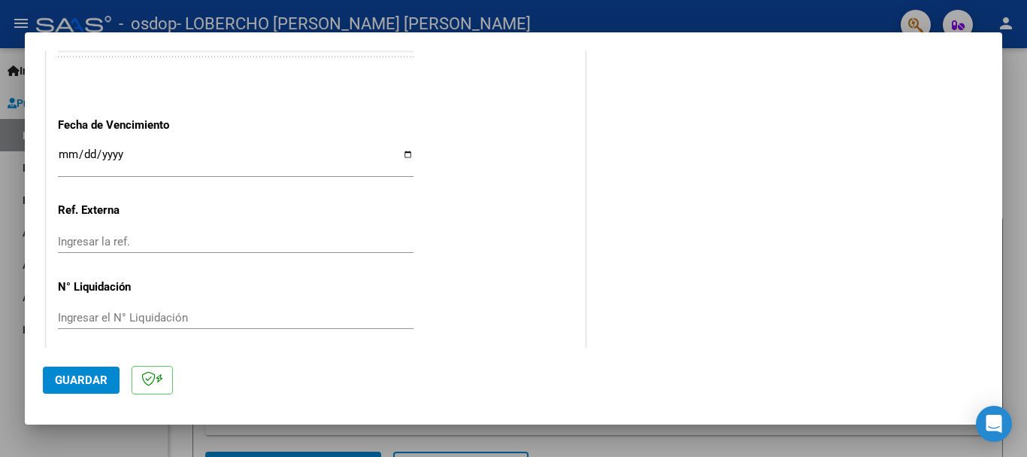
scroll to position [1024, 0]
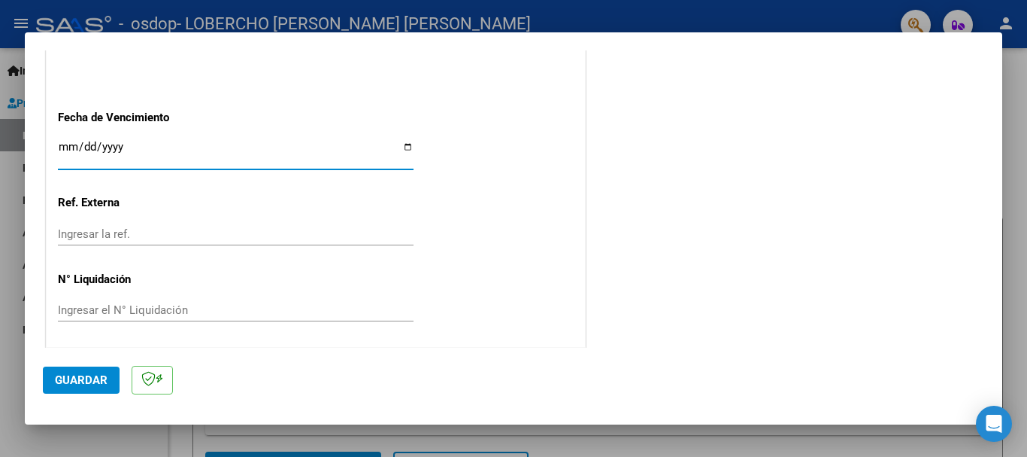
click at [84, 143] on input "Ingresar la fecha" at bounding box center [236, 153] width 356 height 24
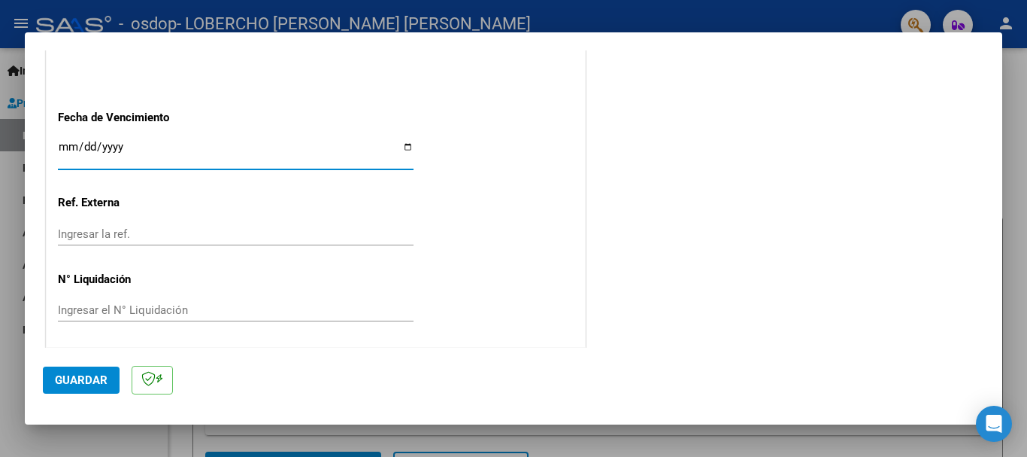
click at [62, 147] on input "Ingresar la fecha" at bounding box center [236, 153] width 356 height 24
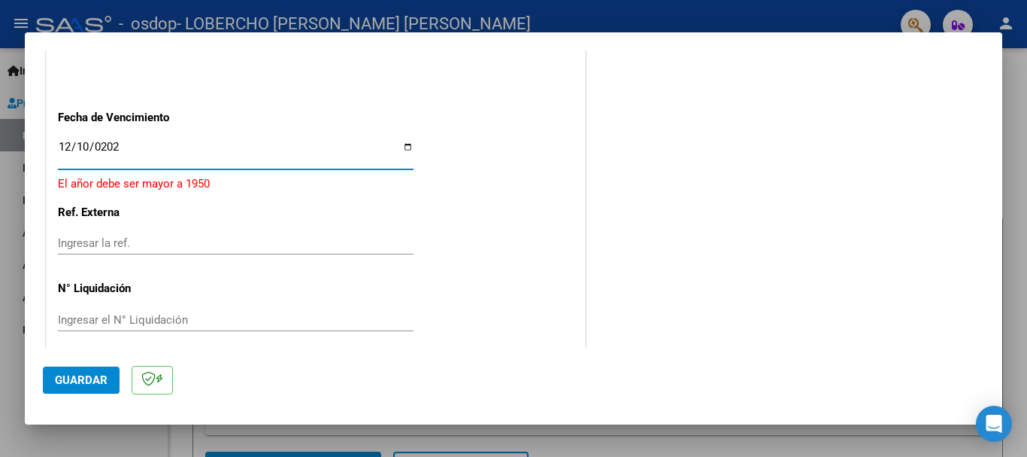
type input "2025-12-10"
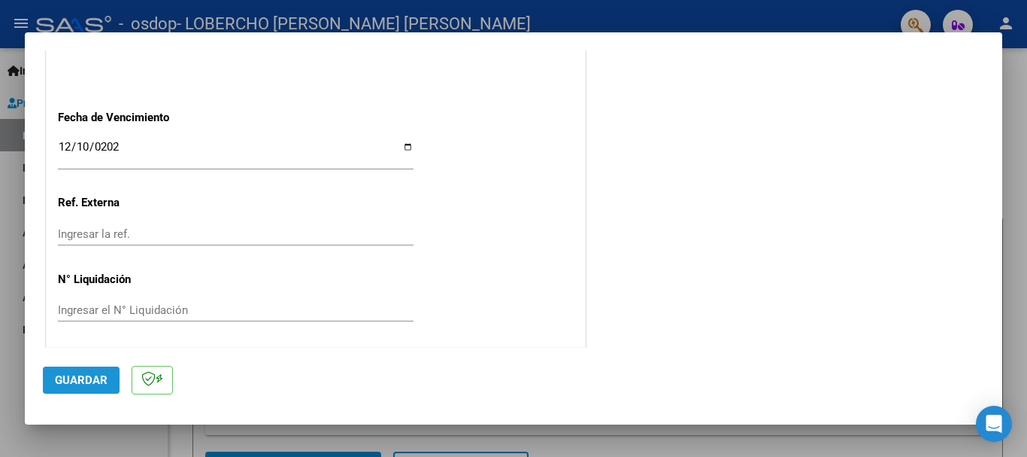
click at [90, 376] on span "Guardar" at bounding box center [81, 380] width 53 height 14
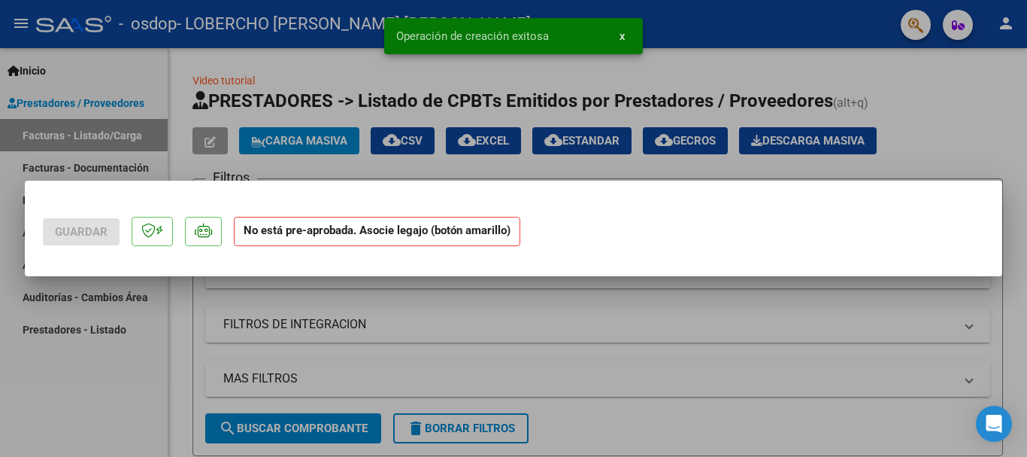
scroll to position [0, 0]
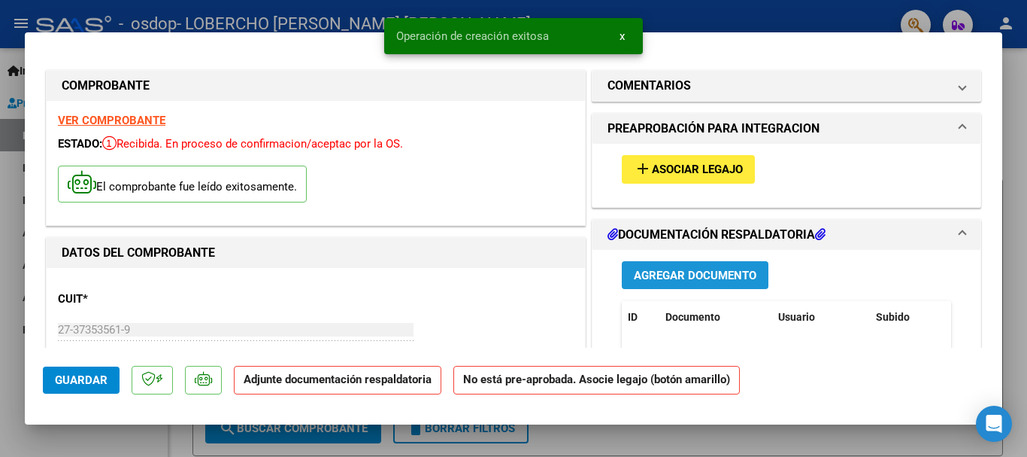
click at [718, 268] on span "Agregar Documento" at bounding box center [695, 275] width 123 height 14
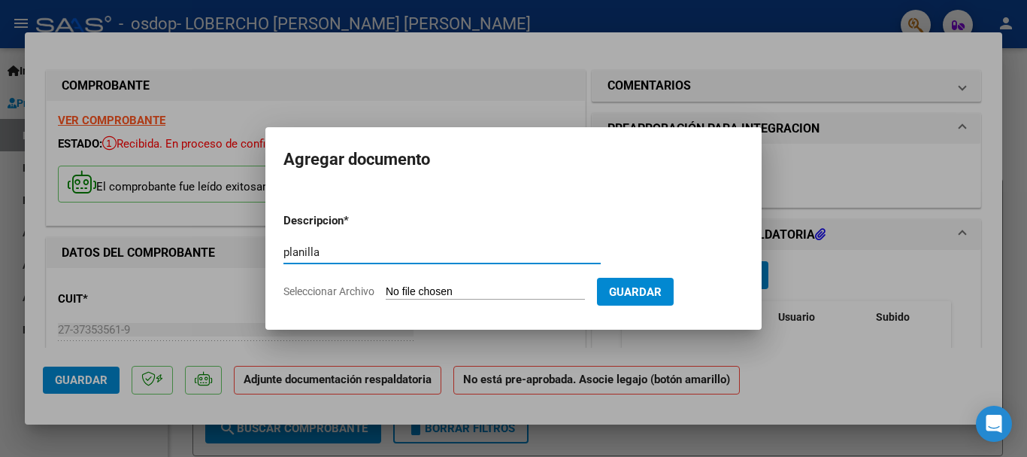
type input "planilla"
click at [512, 290] on input "Seleccionar Archivo" at bounding box center [485, 292] width 199 height 14
type input "C:\fakepath\timoteo miste septiembre 2025.pdf"
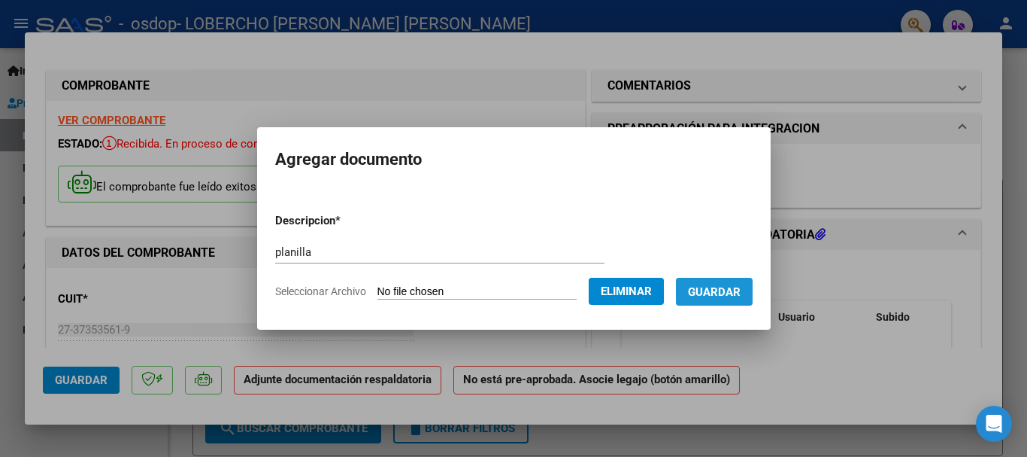
click at [741, 286] on span "Guardar" at bounding box center [714, 292] width 53 height 14
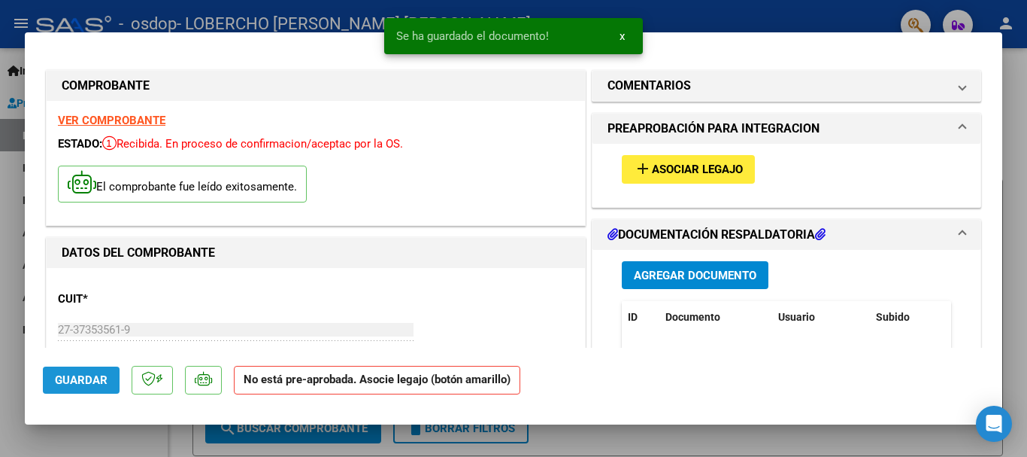
click at [81, 386] on span "Guardar" at bounding box center [81, 380] width 53 height 14
click at [1023, 204] on div at bounding box center [513, 228] width 1027 height 457
